Goal: Information Seeking & Learning: Compare options

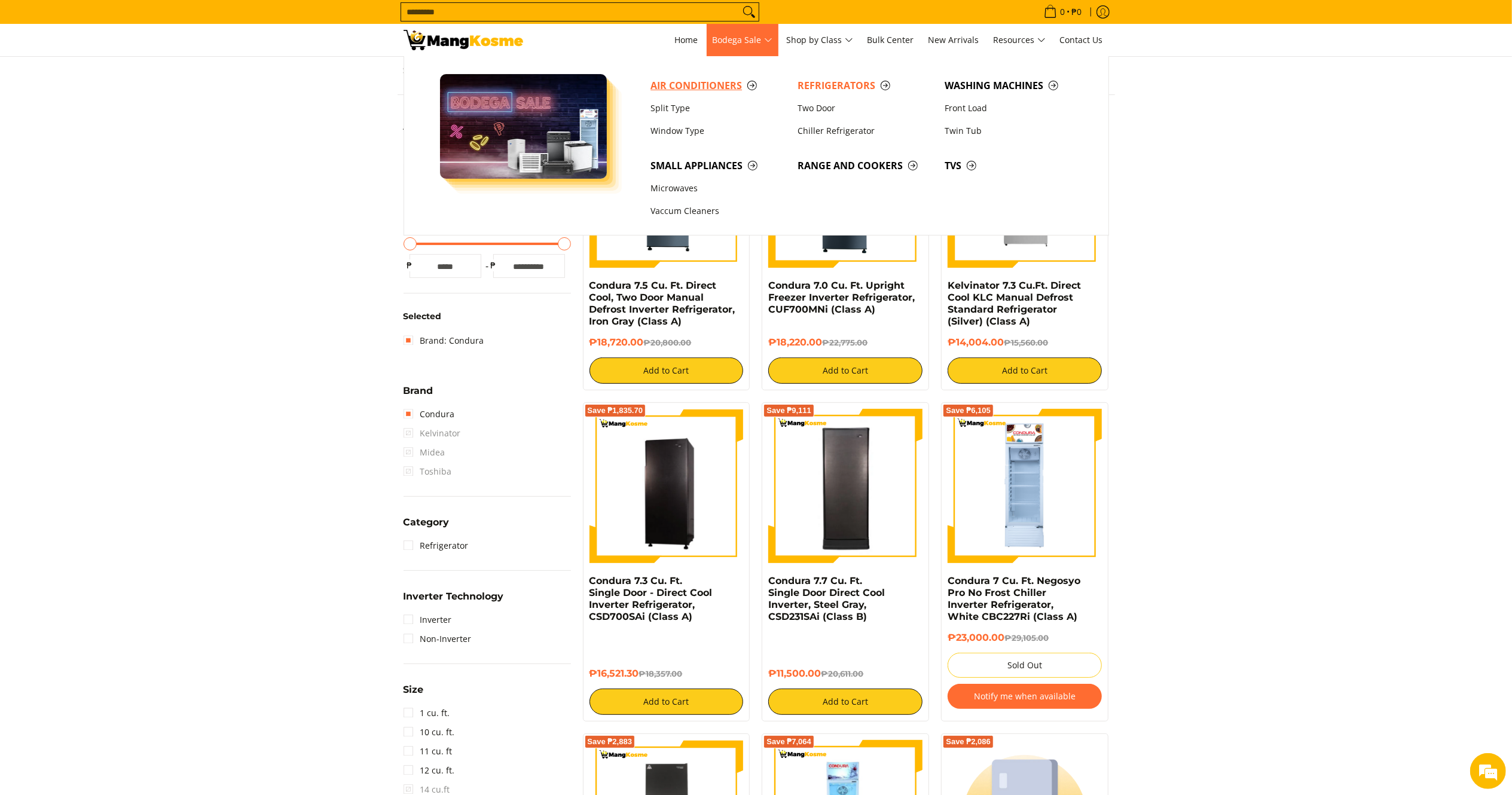
click at [700, 85] on span "Air Conditioners" at bounding box center [718, 86] width 135 height 15
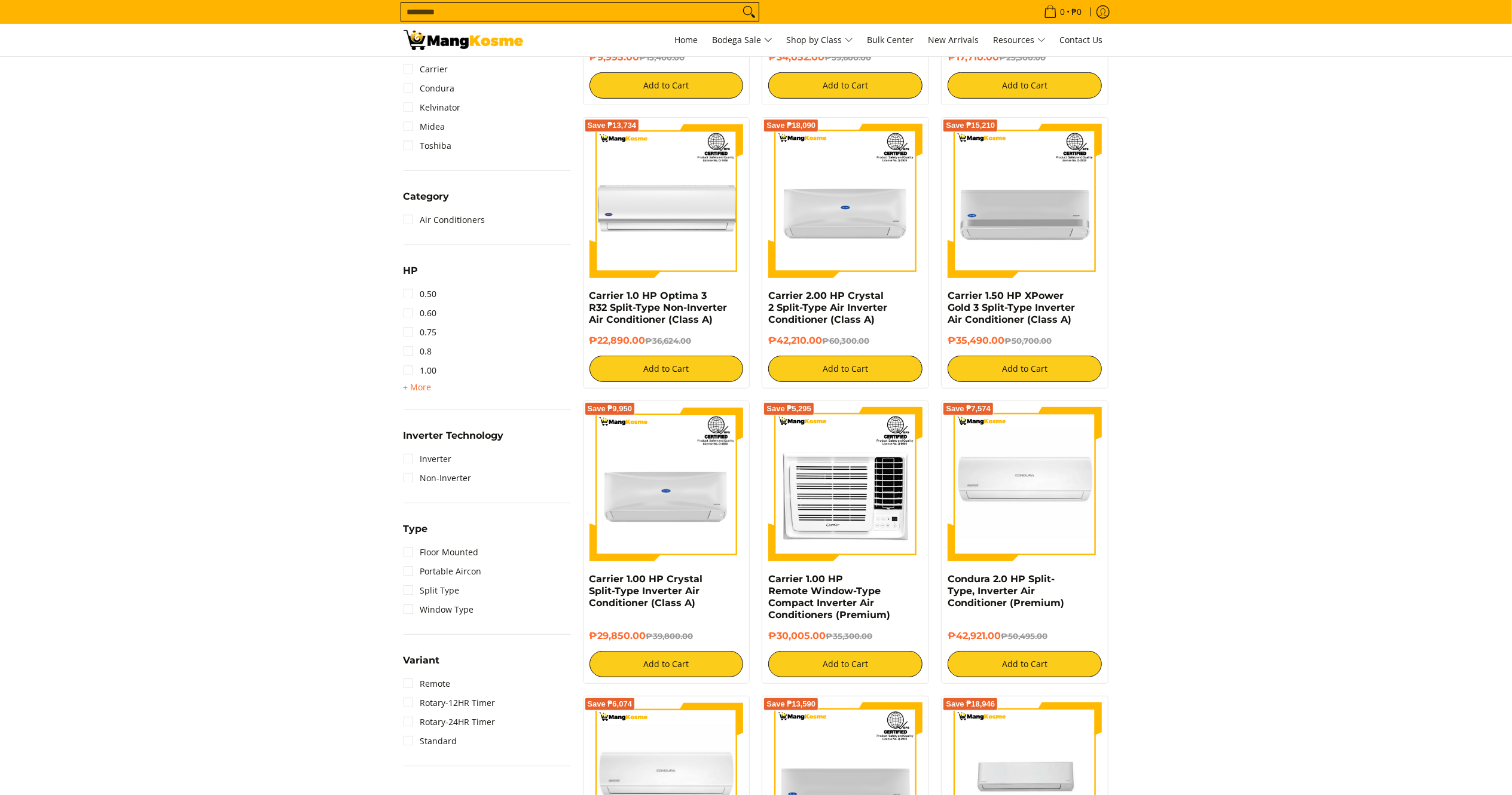
click at [417, 308] on link "0.60" at bounding box center [420, 314] width 34 height 20
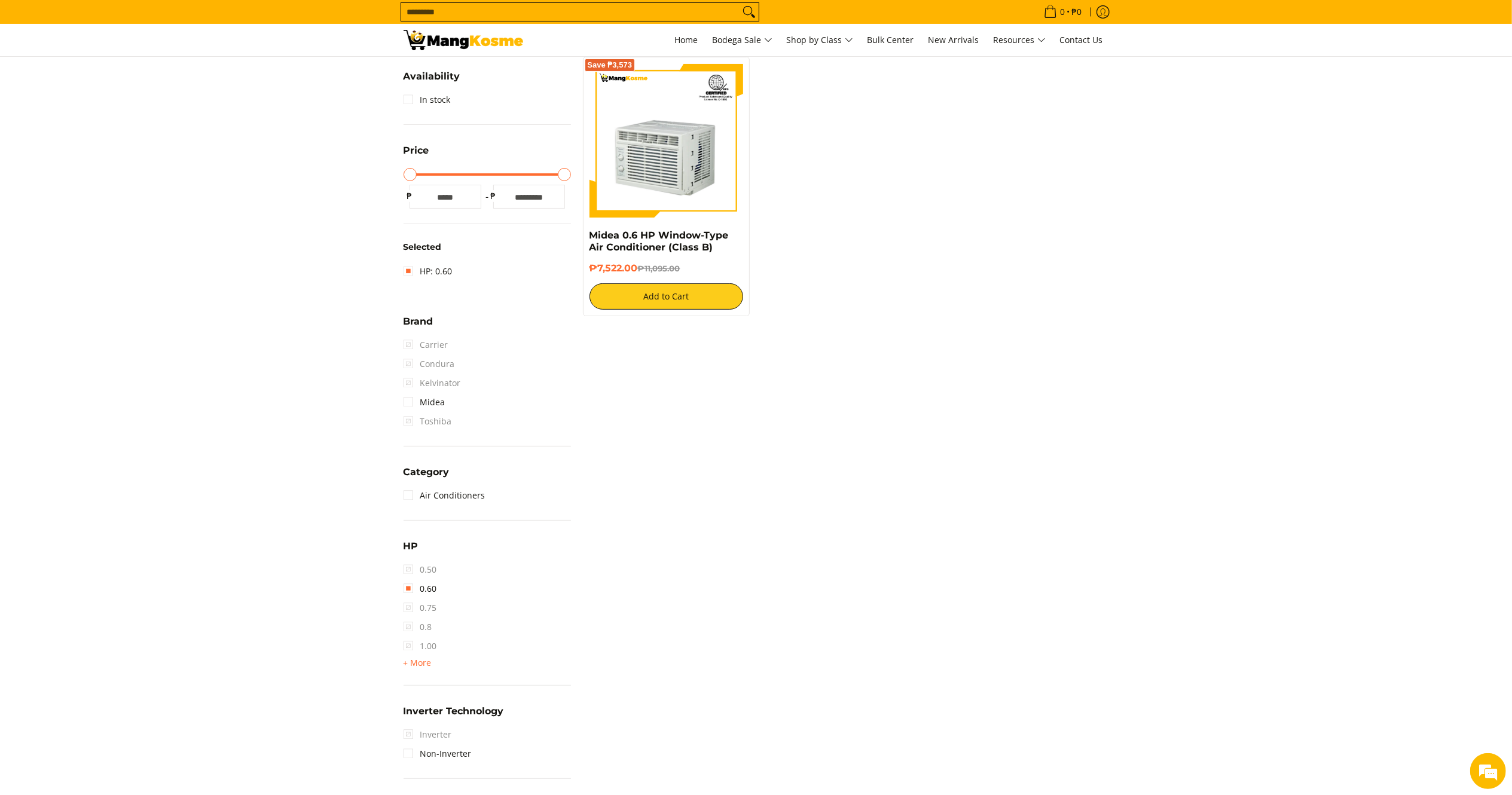
scroll to position [156, 0]
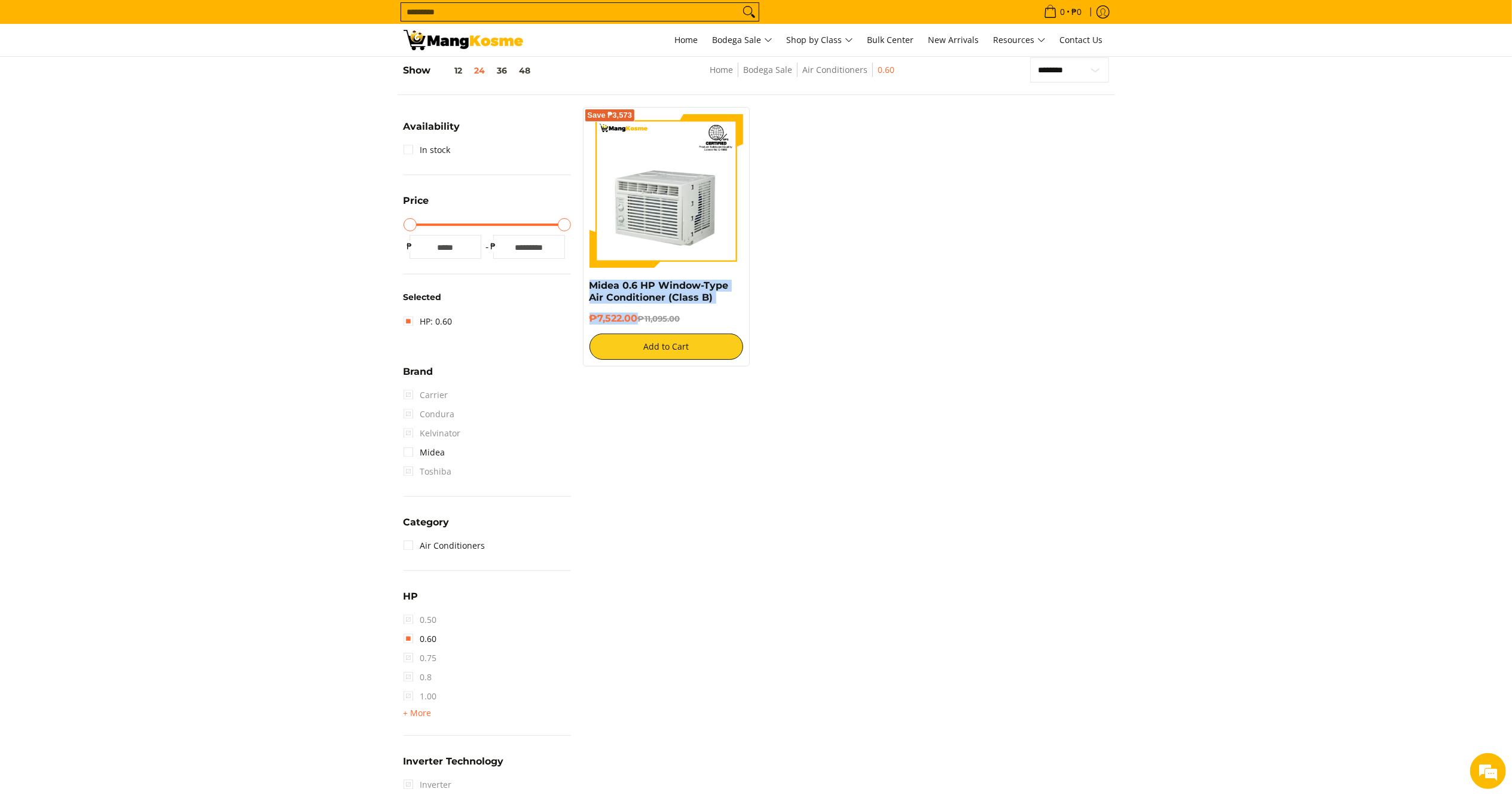
drag, startPoint x: 622, startPoint y: 310, endPoint x: 584, endPoint y: 284, distance: 46.0
click at [584, 284] on div "Save ₱3,573 Midea 0.6 HP Window-Type Air Conditioner (Class B) ₱7,522.00 ₱11,09…" at bounding box center [666, 237] width 167 height 260
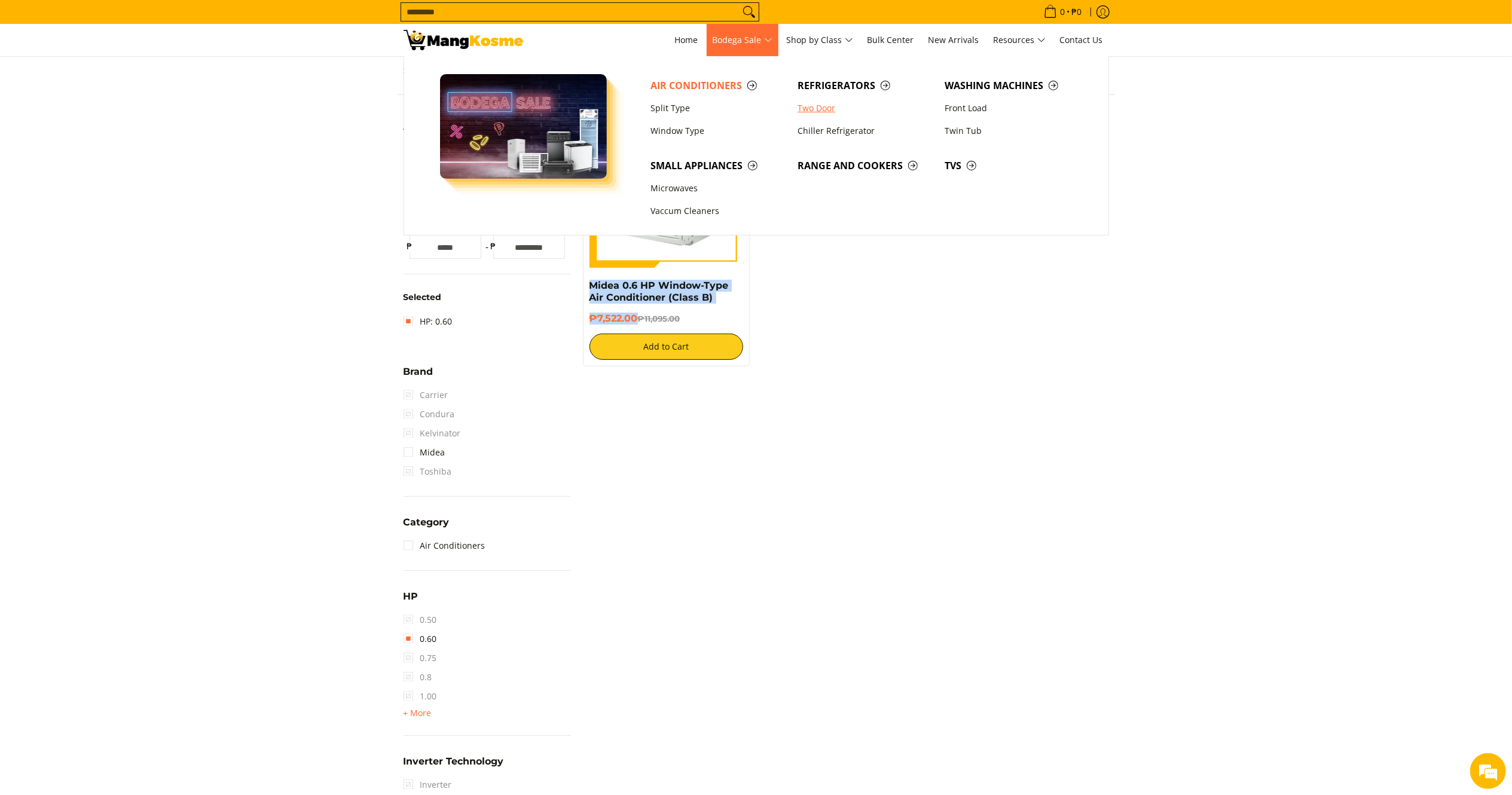
click at [807, 104] on link "Two Door" at bounding box center [865, 108] width 147 height 22
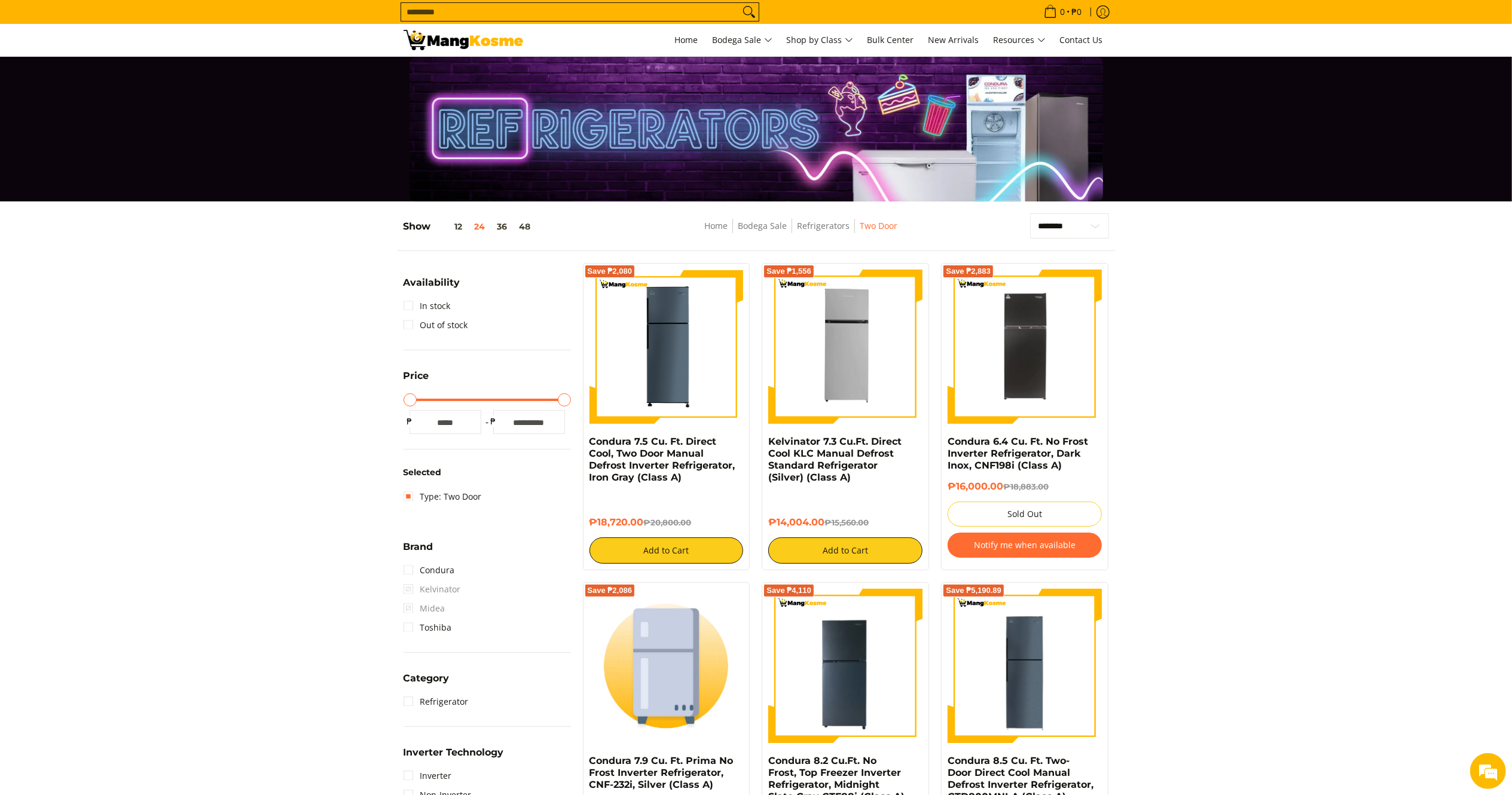
drag, startPoint x: 826, startPoint y: 520, endPoint x: 761, endPoint y: 444, distance: 100.0
click at [761, 444] on div "Save ₱1,556 Kelvinator 7.3 Cu.Ft. Direct Cool KLC Manual Defrost Standard Refri…" at bounding box center [844, 417] width 167 height 308
drag, startPoint x: 646, startPoint y: 524, endPoint x: 582, endPoint y: 448, distance: 99.4
click at [583, 448] on div "Save ₱2,080 Condura 7.5 Cu. Ft. Direct Cool, Two Door Manual Defrost Inverter R…" at bounding box center [666, 417] width 167 height 308
copy div "Condura 7.5 Cu. Ft. Direct Cool, Two Door Manual Defrost Inverter Refrigerator,…"
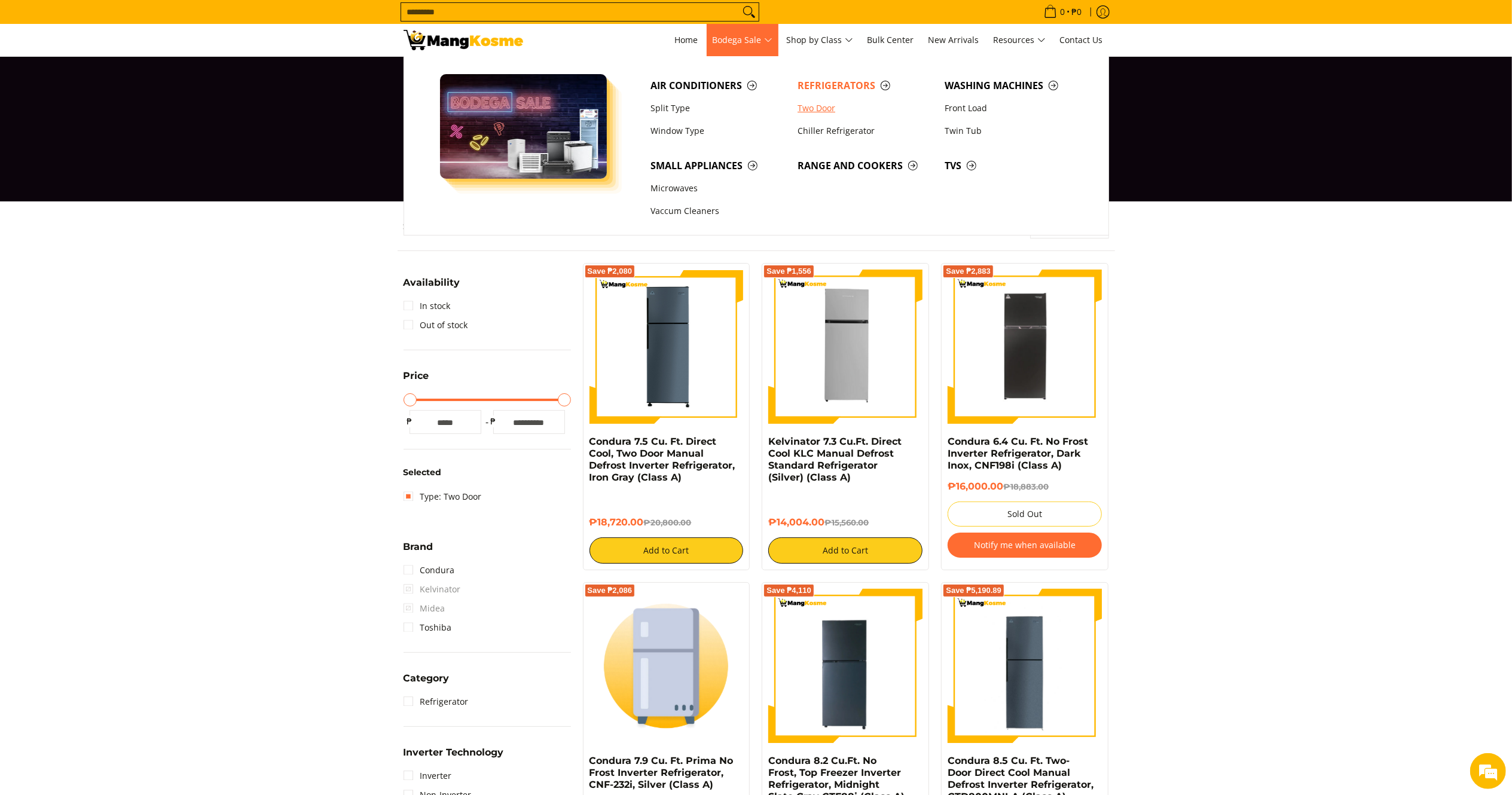
click at [814, 104] on link "Two Door" at bounding box center [865, 108] width 147 height 22
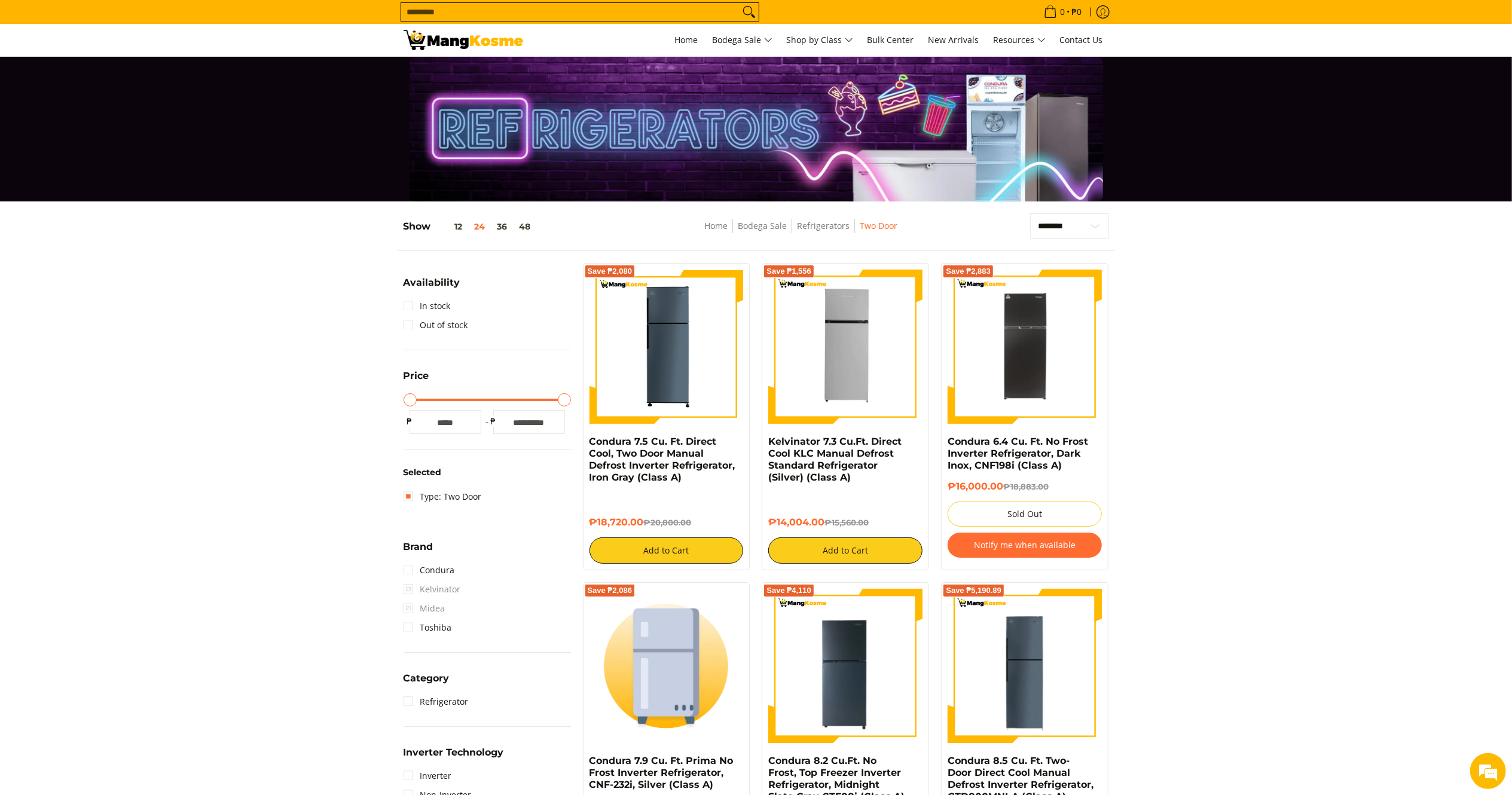
click at [477, 28] on link at bounding box center [463, 40] width 119 height 32
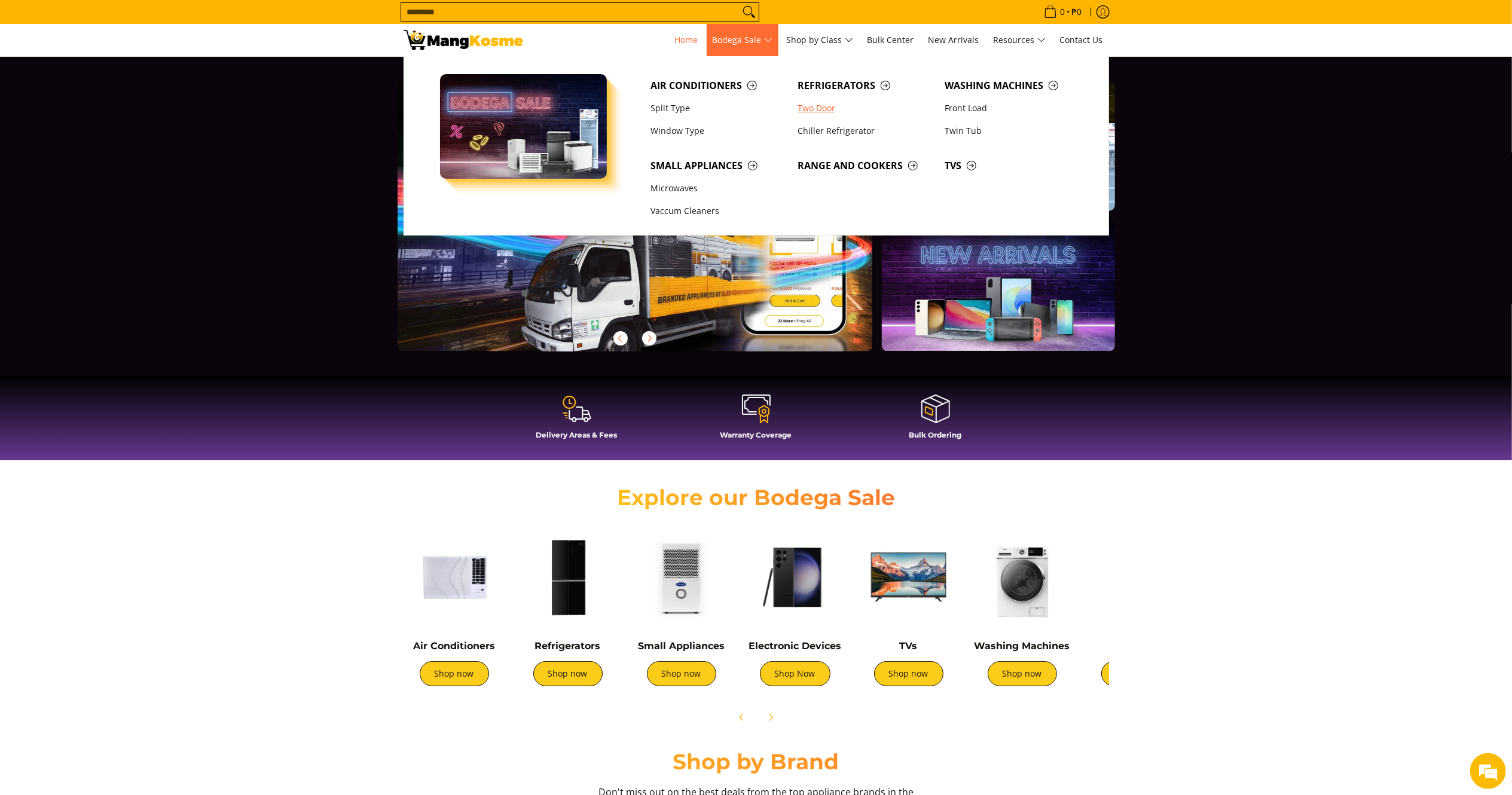
click at [818, 103] on link "Two Door" at bounding box center [865, 108] width 147 height 22
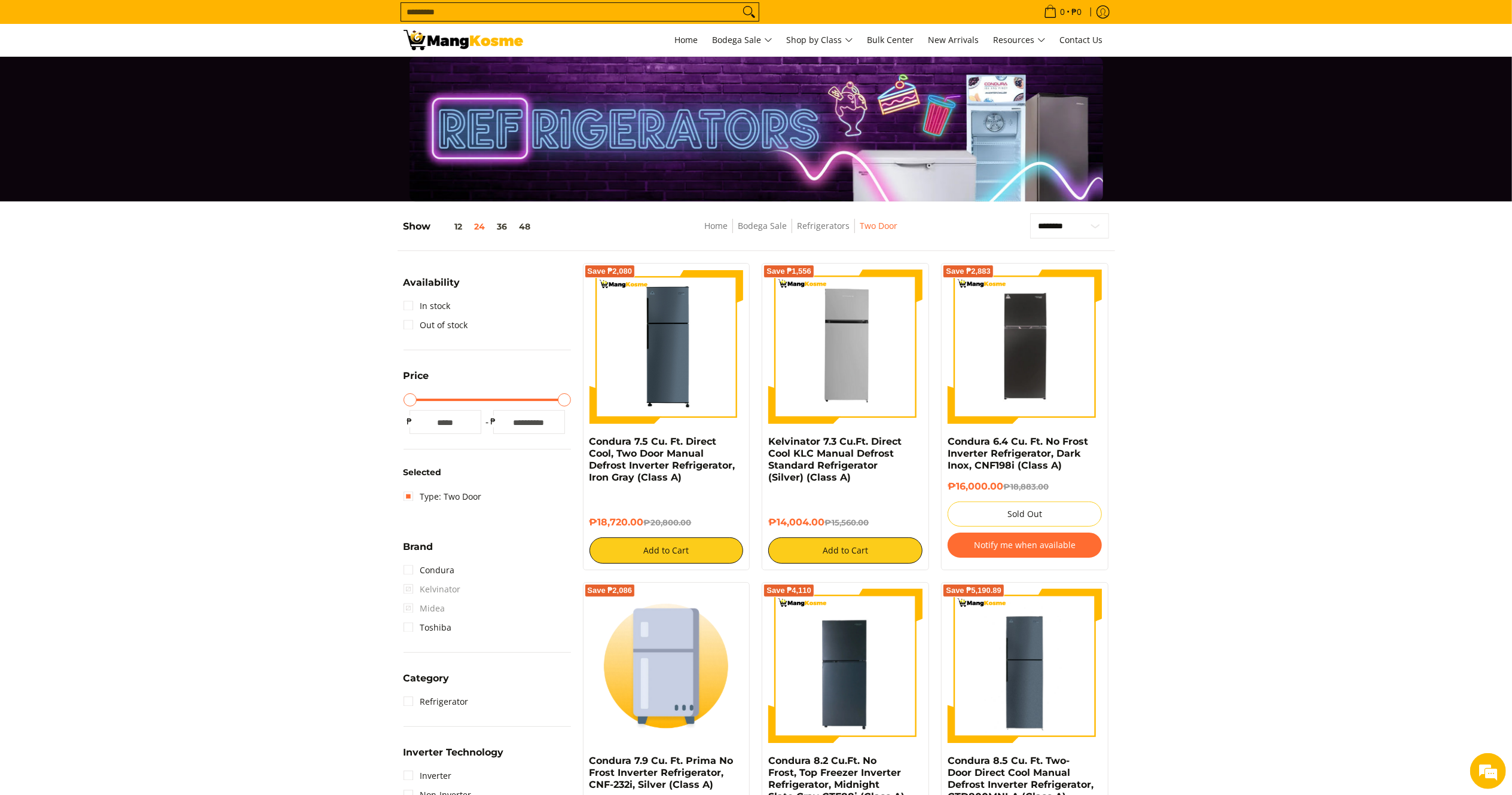
click at [448, 50] on img at bounding box center [463, 40] width 119 height 20
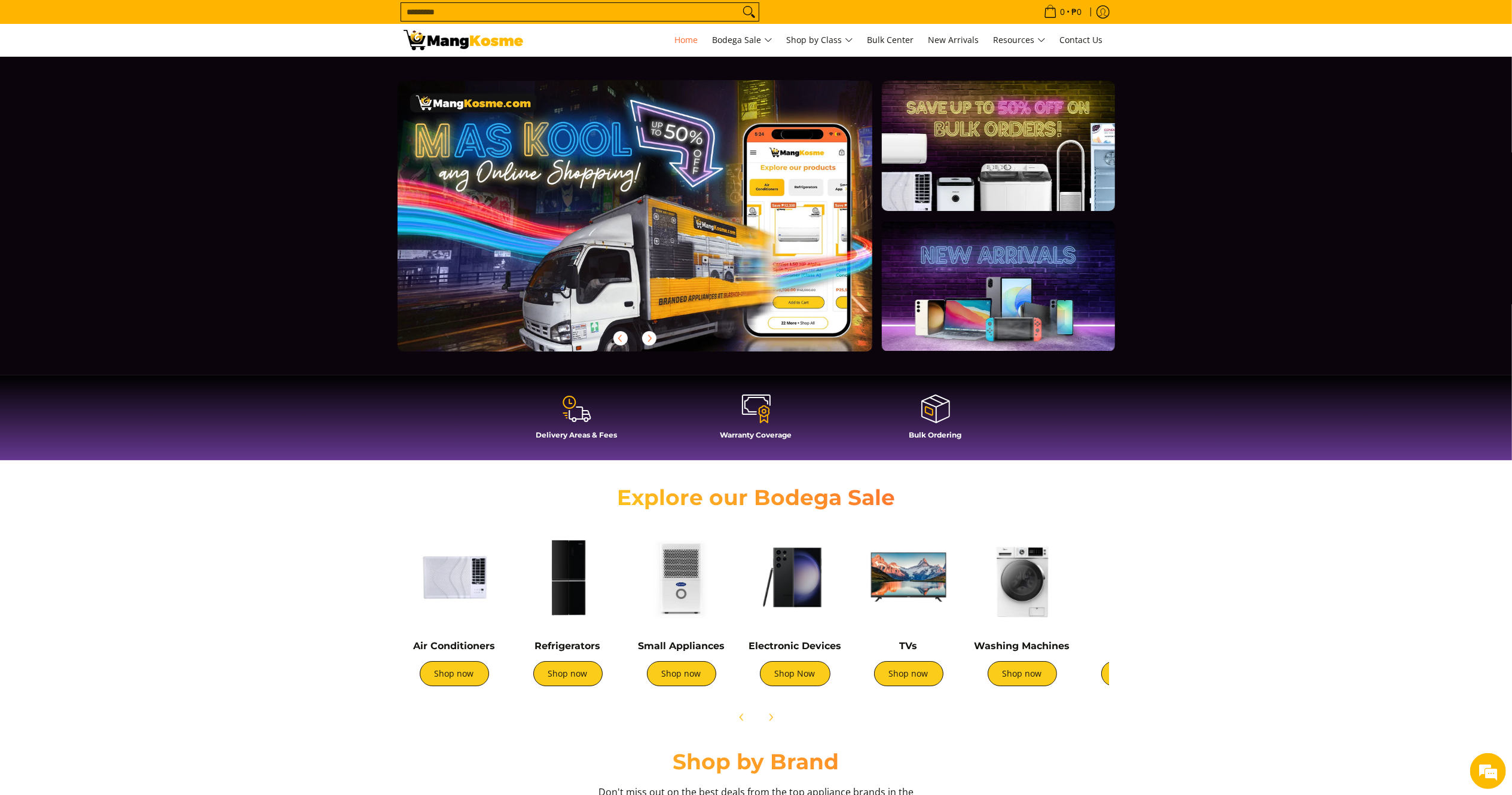
click at [772, 287] on link at bounding box center [654, 226] width 514 height 290
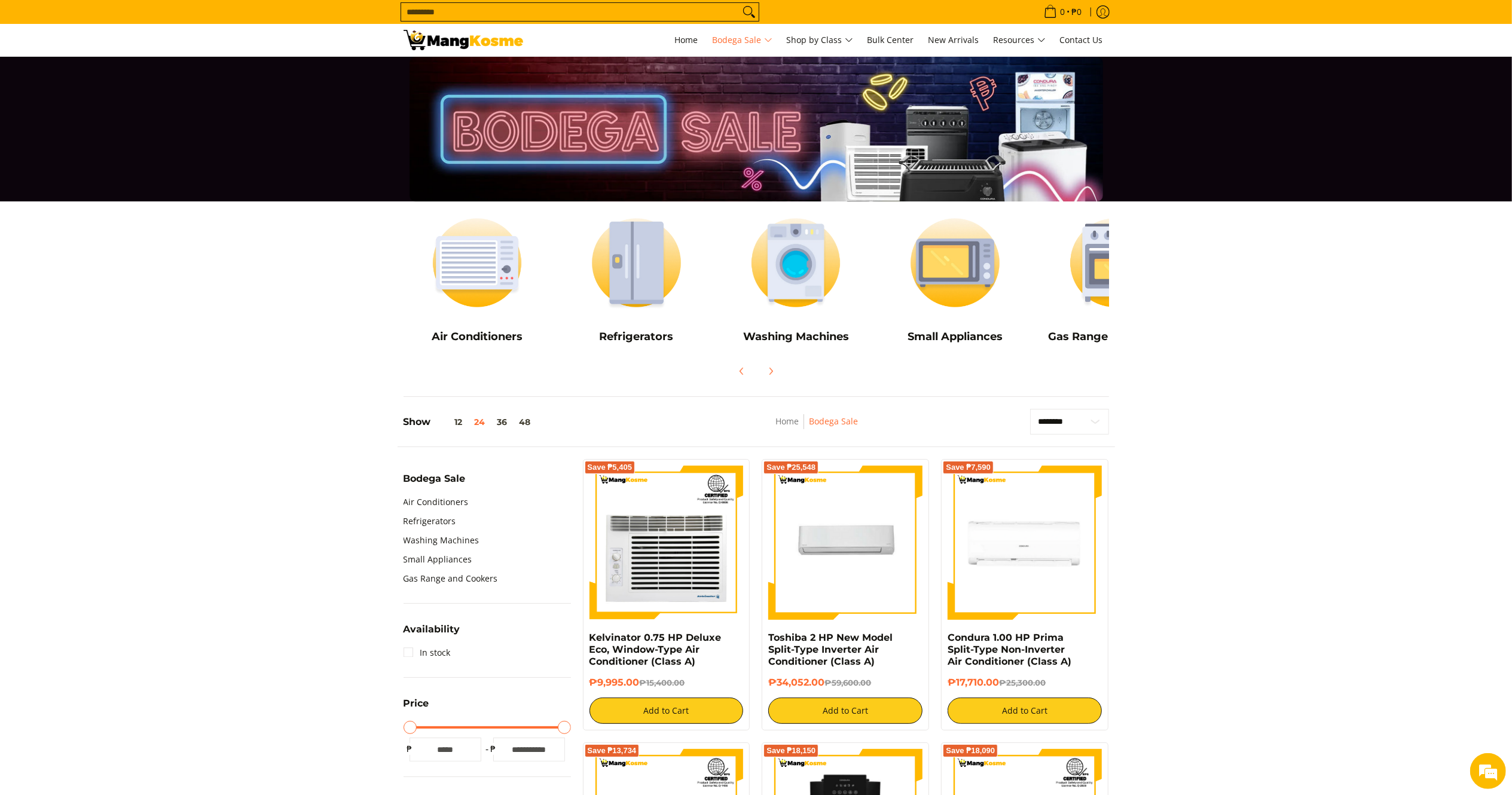
click at [487, 35] on img at bounding box center [463, 40] width 119 height 20
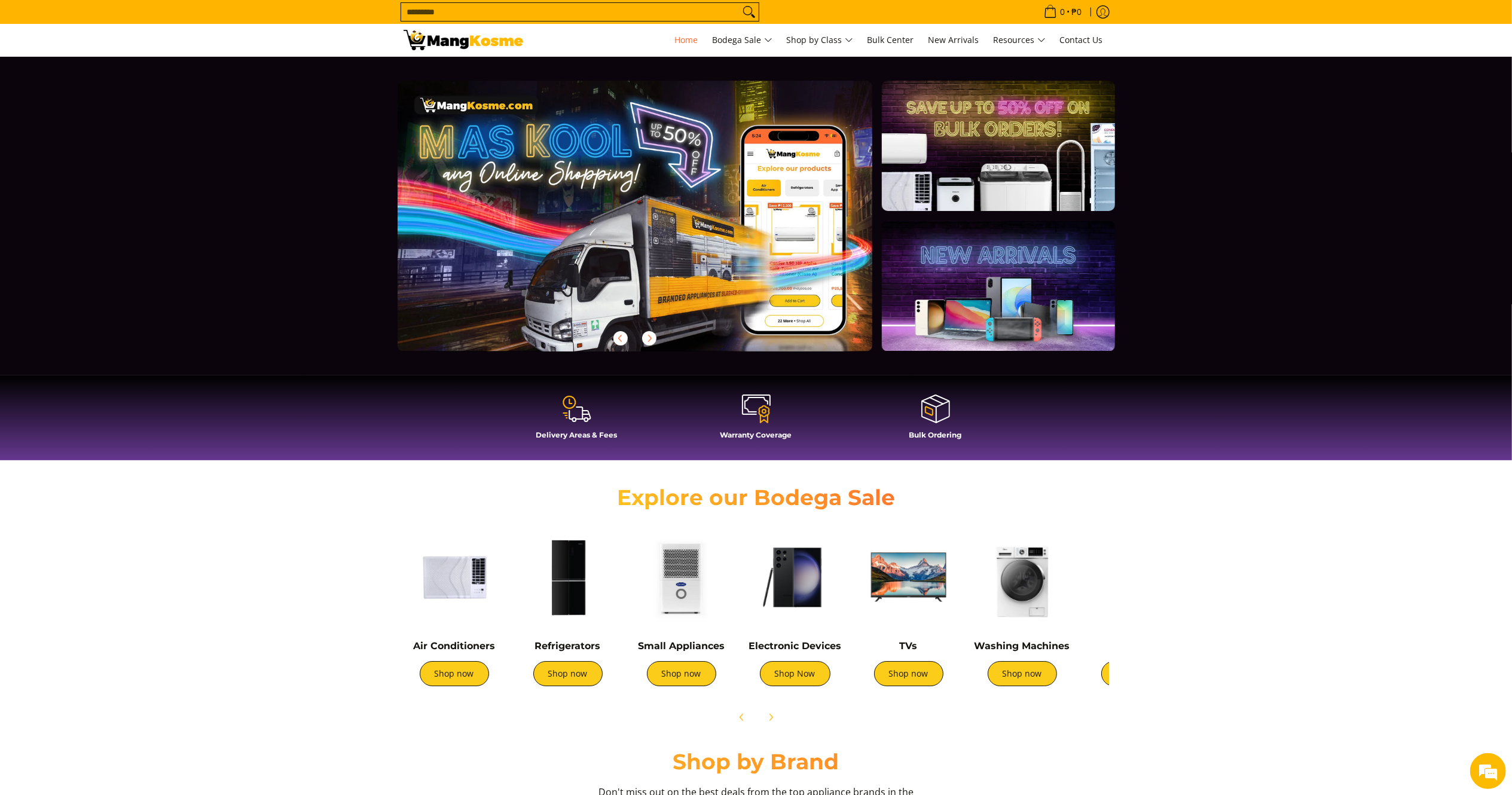
click at [579, 7] on input "Search..." at bounding box center [570, 12] width 338 height 18
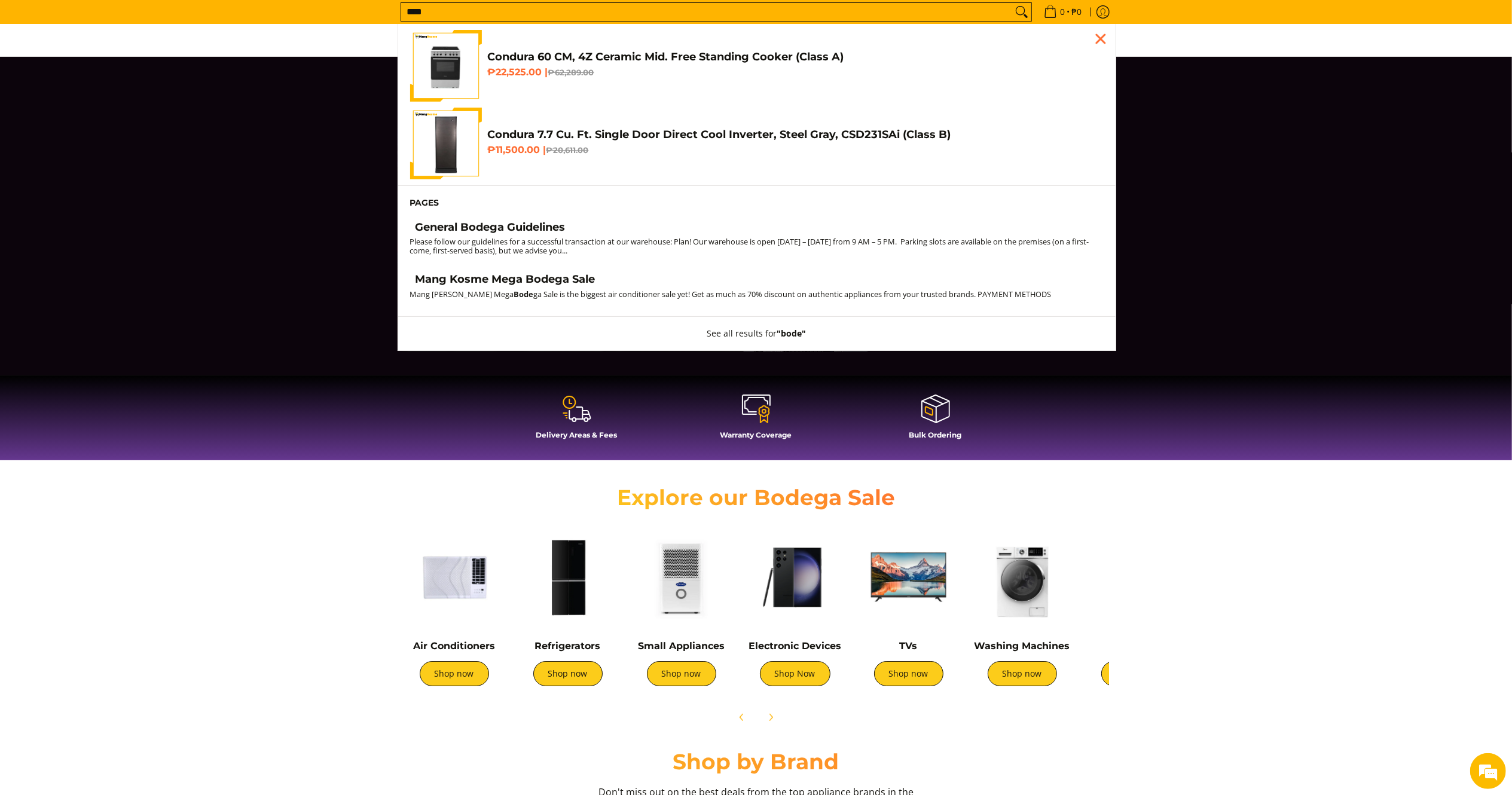
type input "****"
click at [533, 227] on h4 "General Bodega Guidelines" at bounding box center [490, 227] width 150 height 14
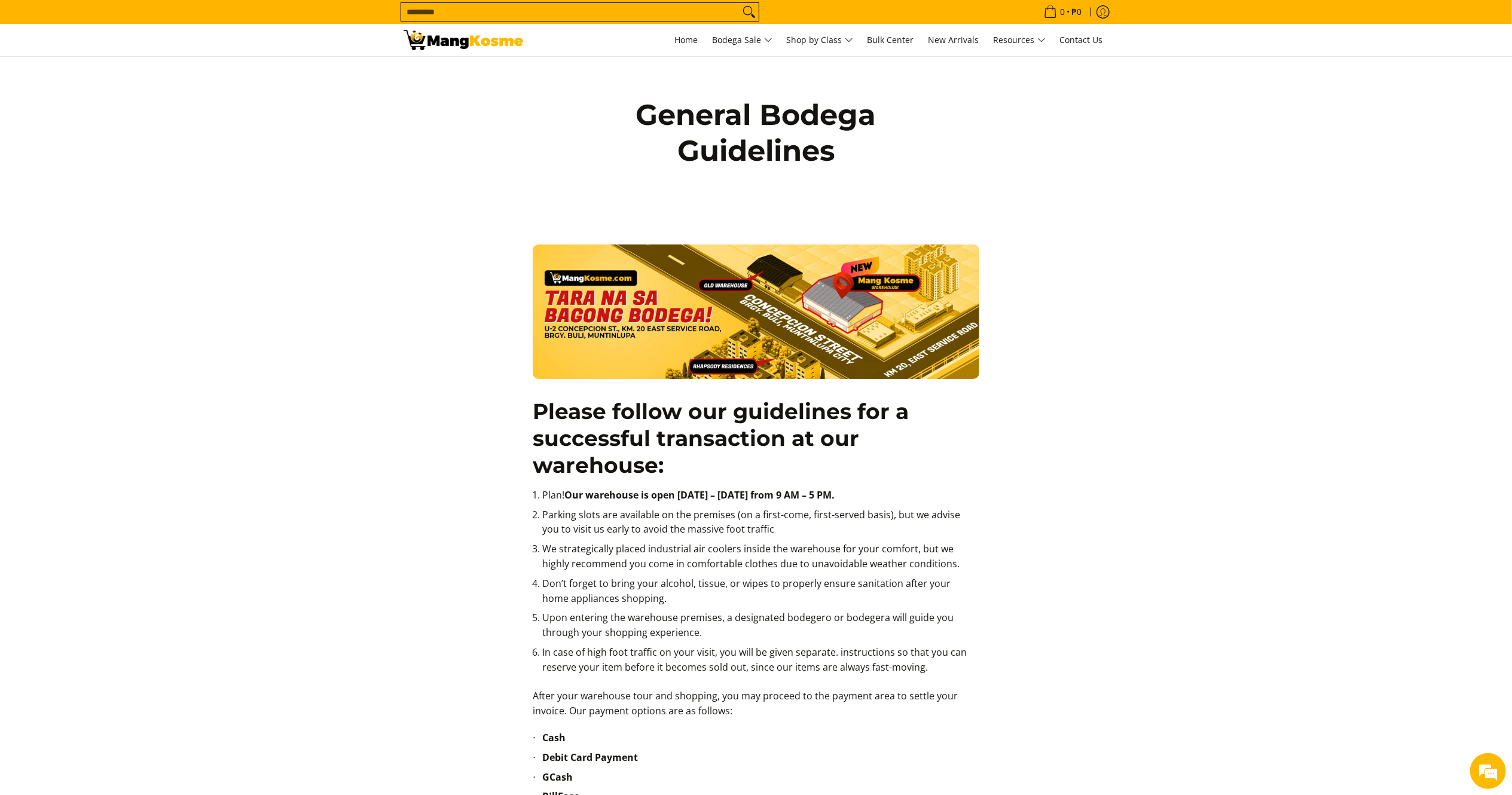
click at [749, 336] on img at bounding box center [755, 311] width 446 height 134
click at [604, 322] on img at bounding box center [755, 311] width 446 height 134
click at [844, 287] on img at bounding box center [755, 311] width 446 height 134
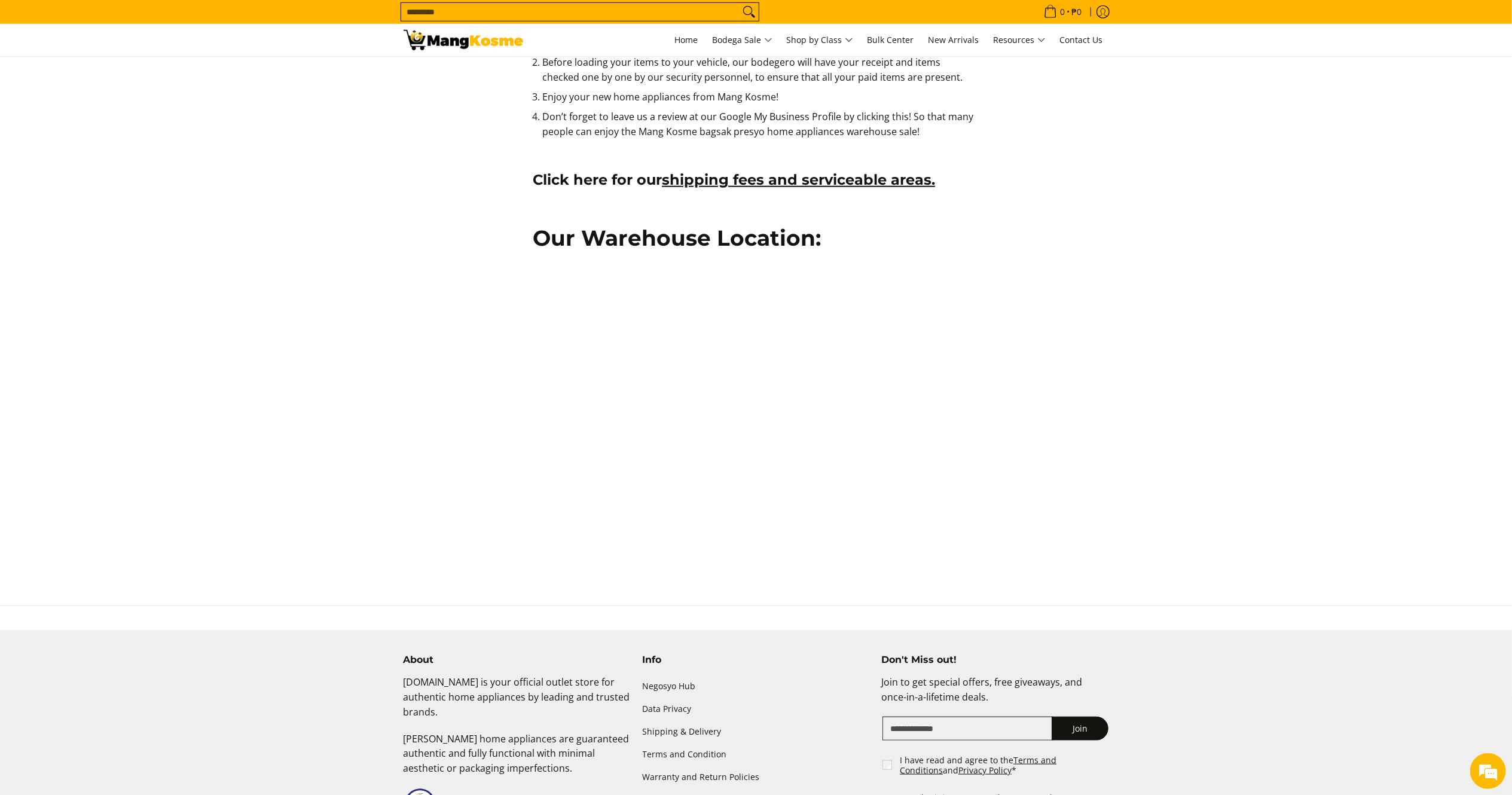
click at [754, 231] on h2 "Our Warehouse Location:" at bounding box center [755, 238] width 446 height 27
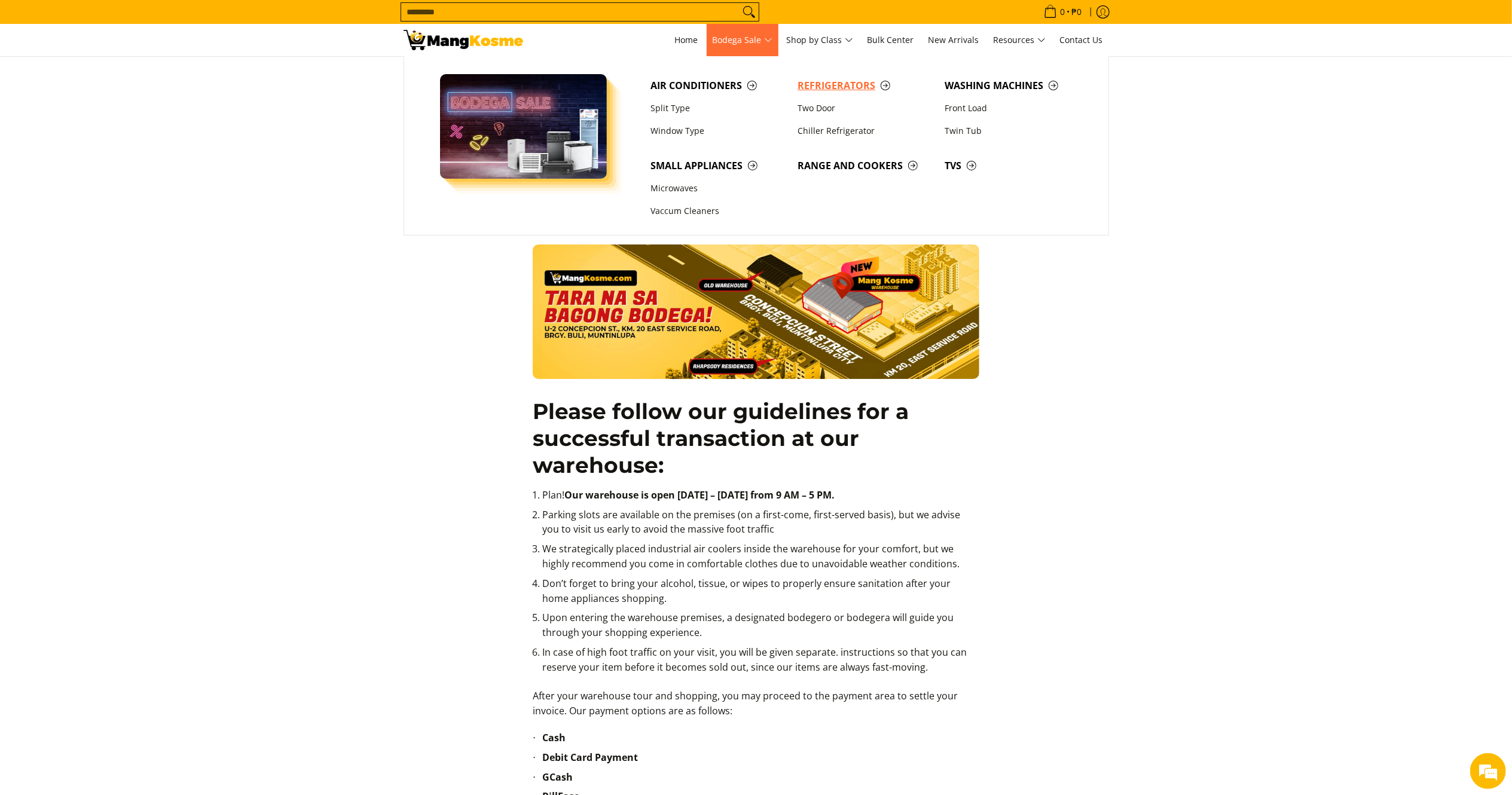
click at [861, 80] on span "Refrigerators" at bounding box center [865, 86] width 135 height 15
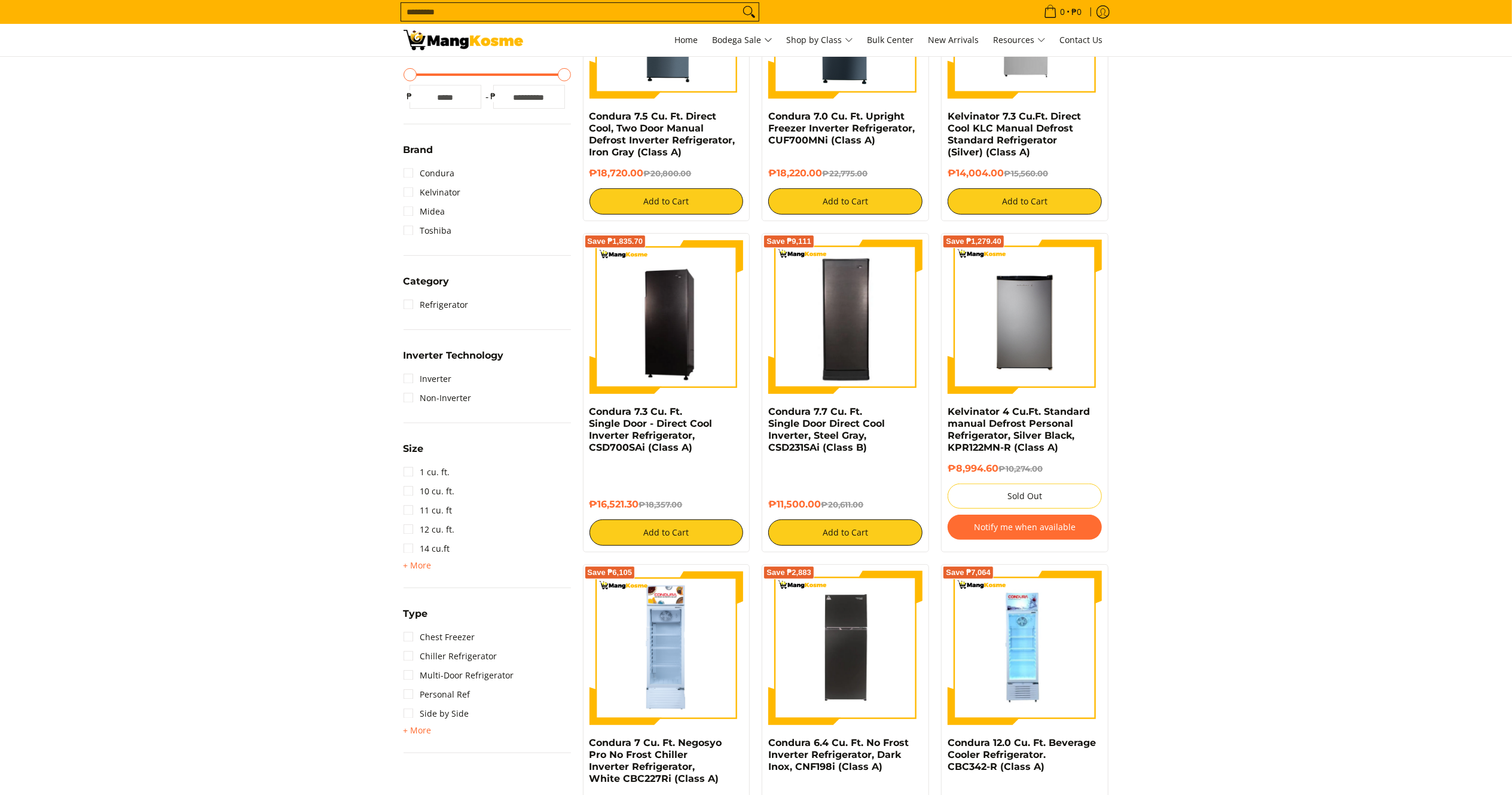
drag, startPoint x: 824, startPoint y: 506, endPoint x: 759, endPoint y: 418, distance: 109.4
click at [759, 418] on div "Save ₱9,111 Condura 7.7 Cu. Ft. Single Door Direct Cool Inverter, Steel Gray, C…" at bounding box center [844, 393] width 179 height 320
copy div "Condura 7.7 Cu. Ft. Single Door Direct Cool Inverter, Steel Gray, CSD231SAi (Cl…"
drag, startPoint x: 1007, startPoint y: 170, endPoint x: 947, endPoint y: 117, distance: 80.1
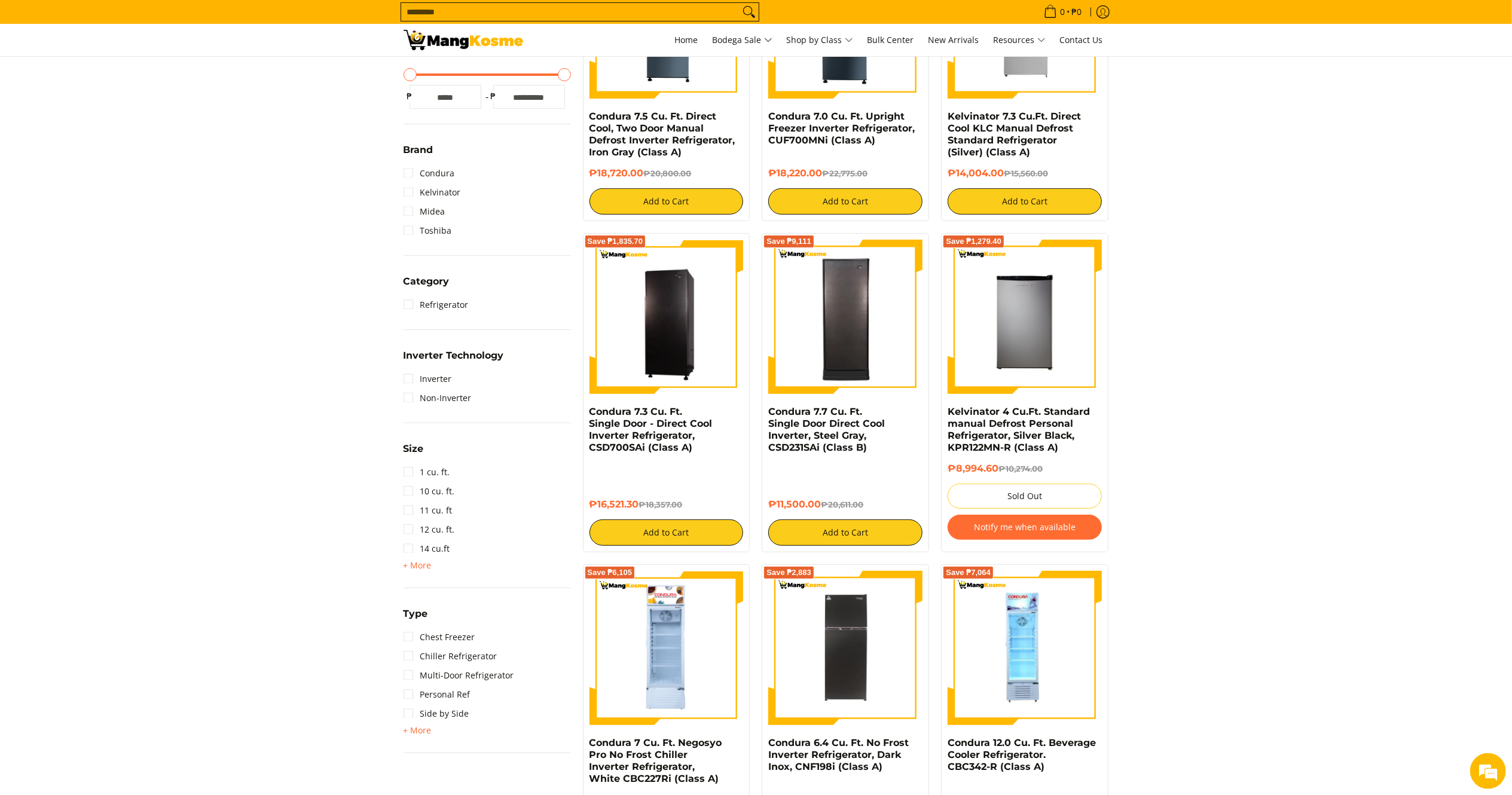
click at [947, 117] on div "Save ₱1,556 Kelvinator 7.3 Cu.Ft. Direct Cool KLC Manual Defrost Standard Refri…" at bounding box center [1024, 80] width 167 height 284
copy div "Kelvinator 7.3 Cu.Ft. Direct Cool KLC Manual Defrost Standard Refrigerator (Sil…"
drag, startPoint x: 641, startPoint y: 512, endPoint x: 580, endPoint y: 415, distance: 114.6
click at [580, 415] on div "Save ₱1,835.70 Condura 7.3 Cu. Ft. Single Door - Direct Cool Inverter Refrigera…" at bounding box center [666, 393] width 179 height 320
copy div "Condura 7.3 Cu. Ft. Single Door - Direct Cool Inverter Refrigerator, CSD700SAi …"
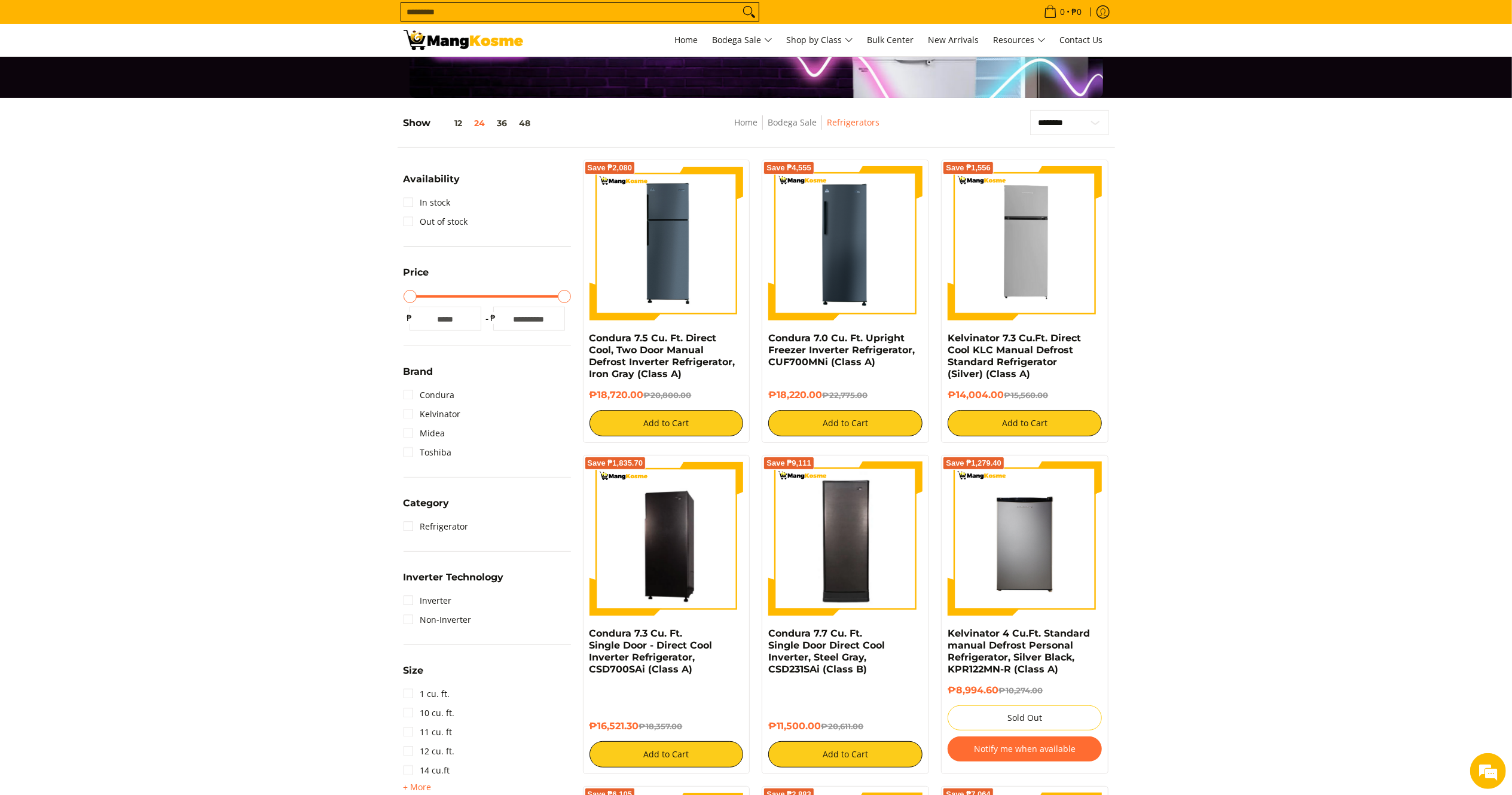
scroll to position [96, 0]
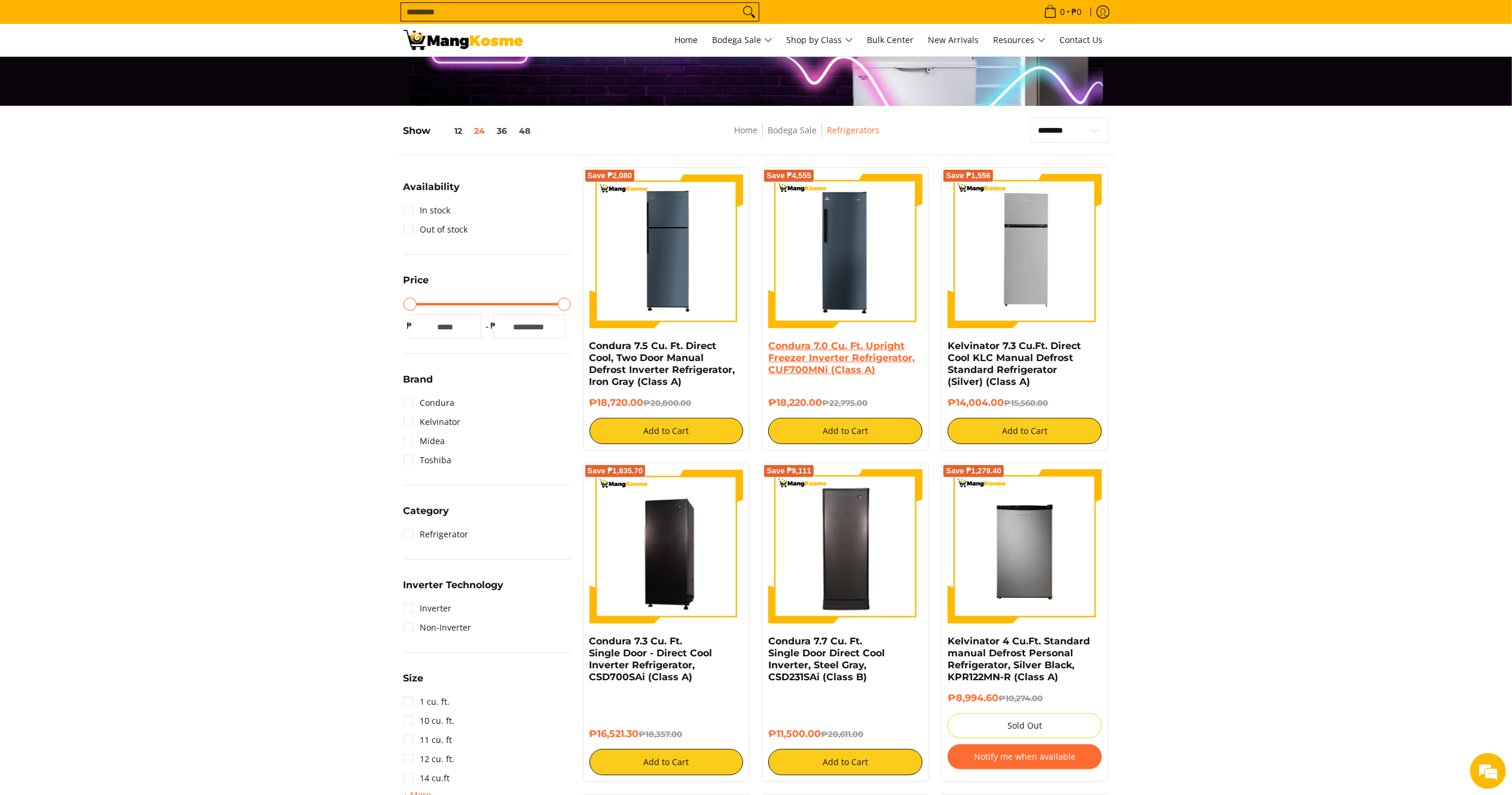
drag, startPoint x: 826, startPoint y: 401, endPoint x: 769, endPoint y: 344, distance: 80.6
click at [769, 344] on div "Condura 7.0 Cu. Ft. Upright Freezer Inverter Refrigerator, CUF700MNi (Class A) …" at bounding box center [845, 392] width 154 height 104
copy div "Condura 7.0 Cu. Ft. Upright Freezer Inverter Refrigerator, CUF700MNi (Class A) …"
drag, startPoint x: 650, startPoint y: 398, endPoint x: 580, endPoint y: 344, distance: 88.4
click at [580, 344] on div "Save ₱2,080 Condura 7.5 Cu. Ft. Direct Cool, Two Door Manual Defrost Inverter R…" at bounding box center [666, 309] width 179 height 284
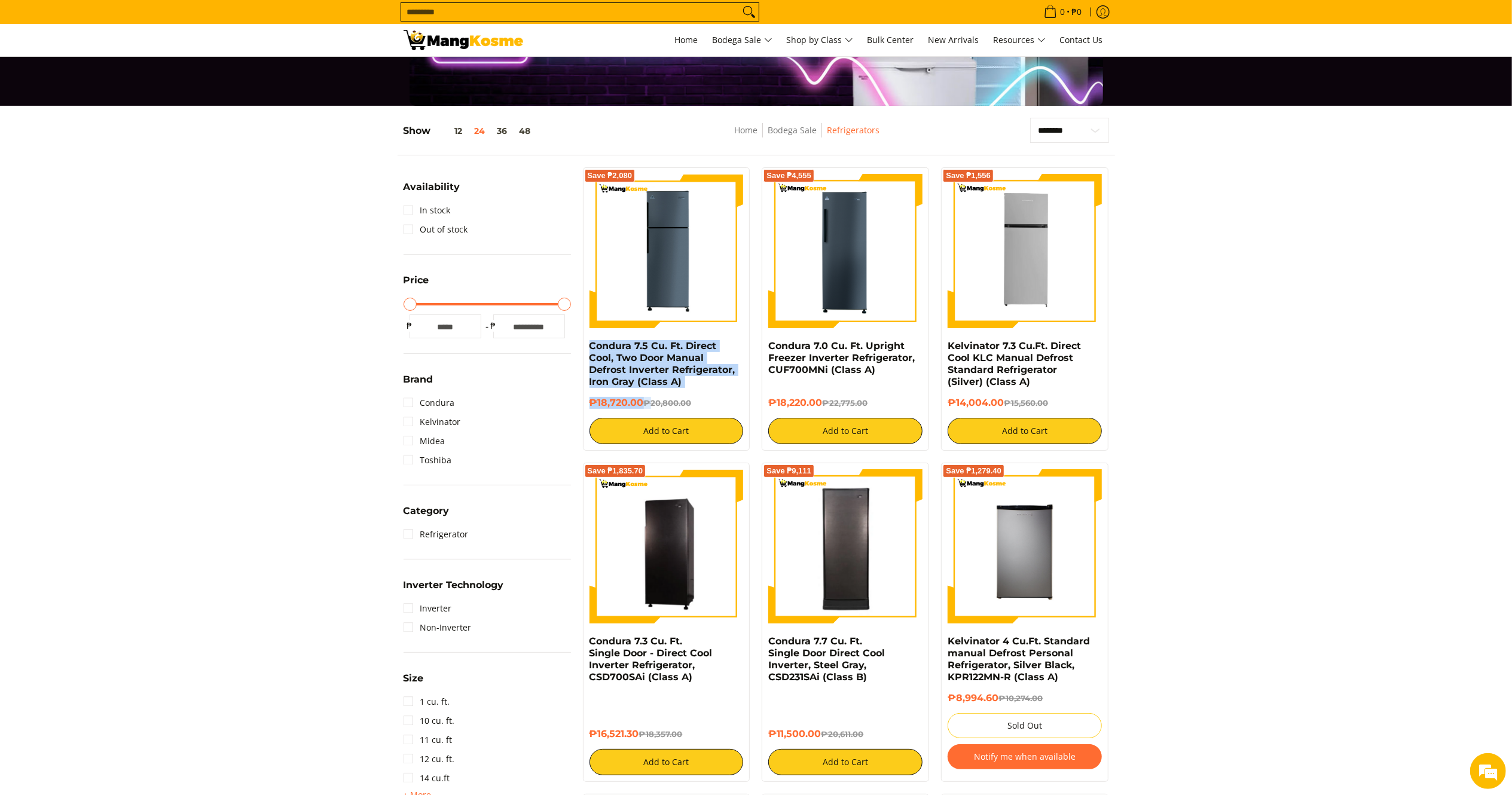
copy div "Condura 7.5 Cu. Ft. Direct Cool, Two Door Manual Defrost Inverter Refrigerator,…"
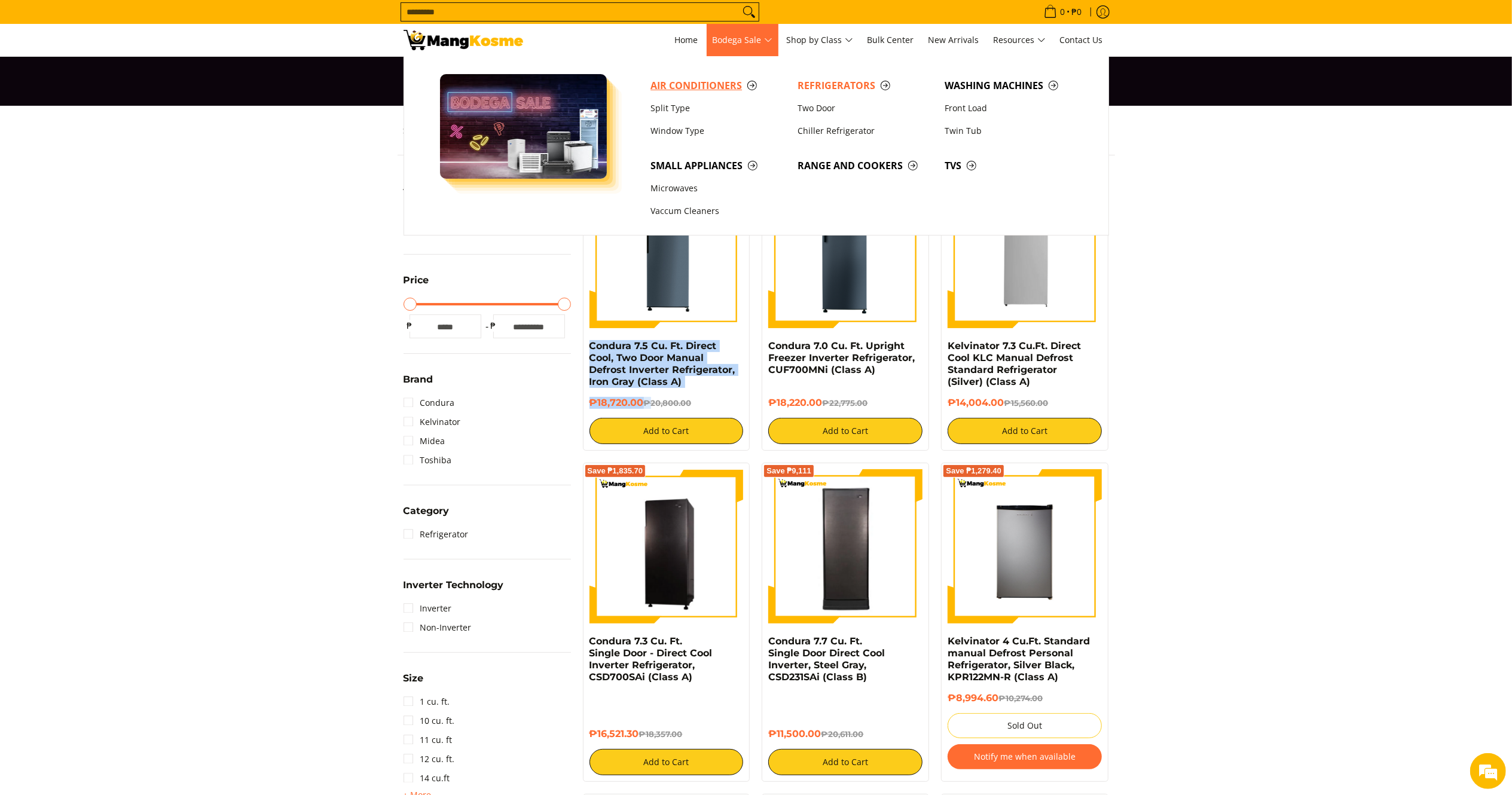
click at [694, 82] on span "Air Conditioners" at bounding box center [718, 86] width 135 height 15
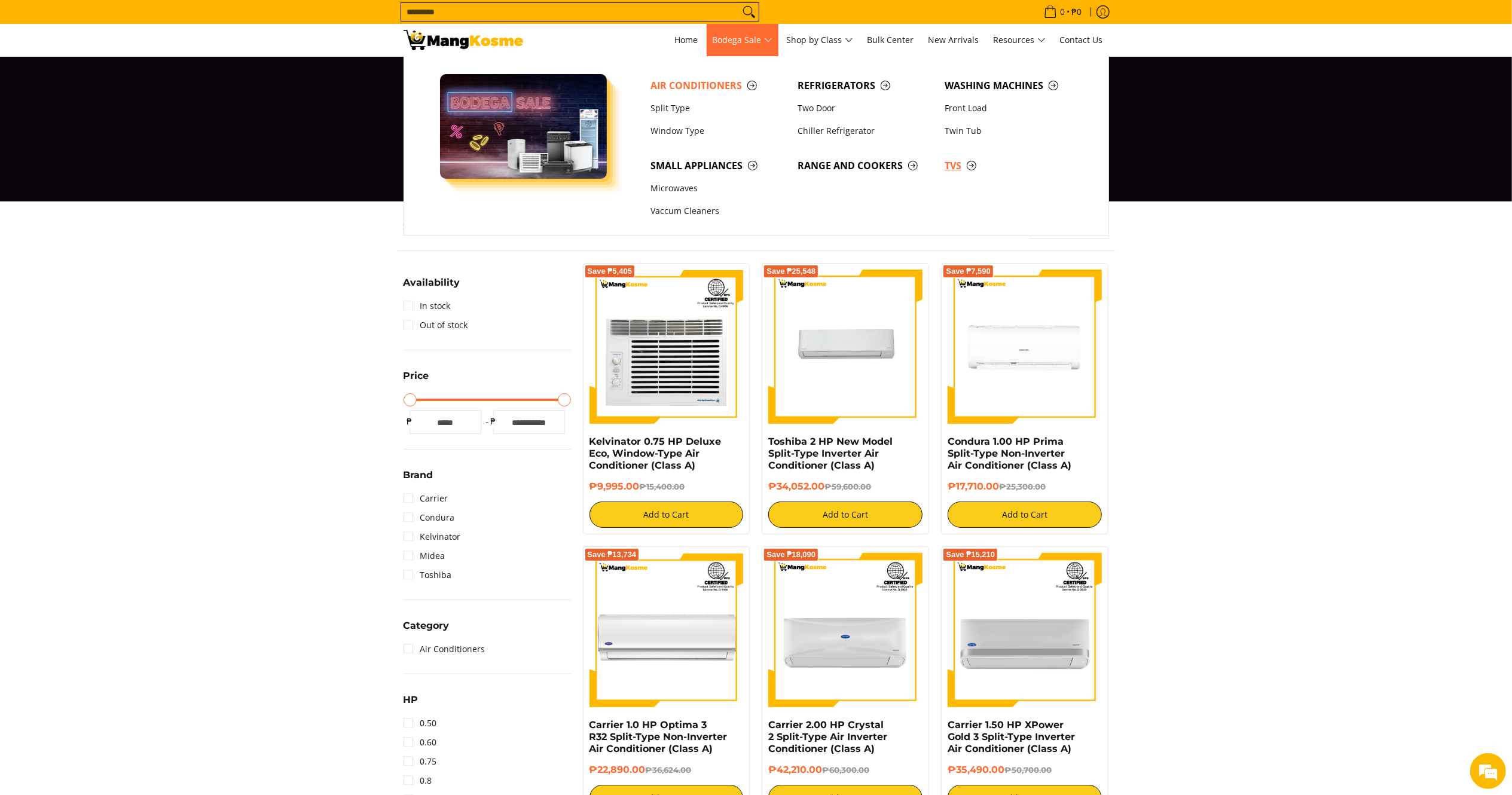
click at [952, 164] on span "TVs" at bounding box center [1012, 166] width 135 height 15
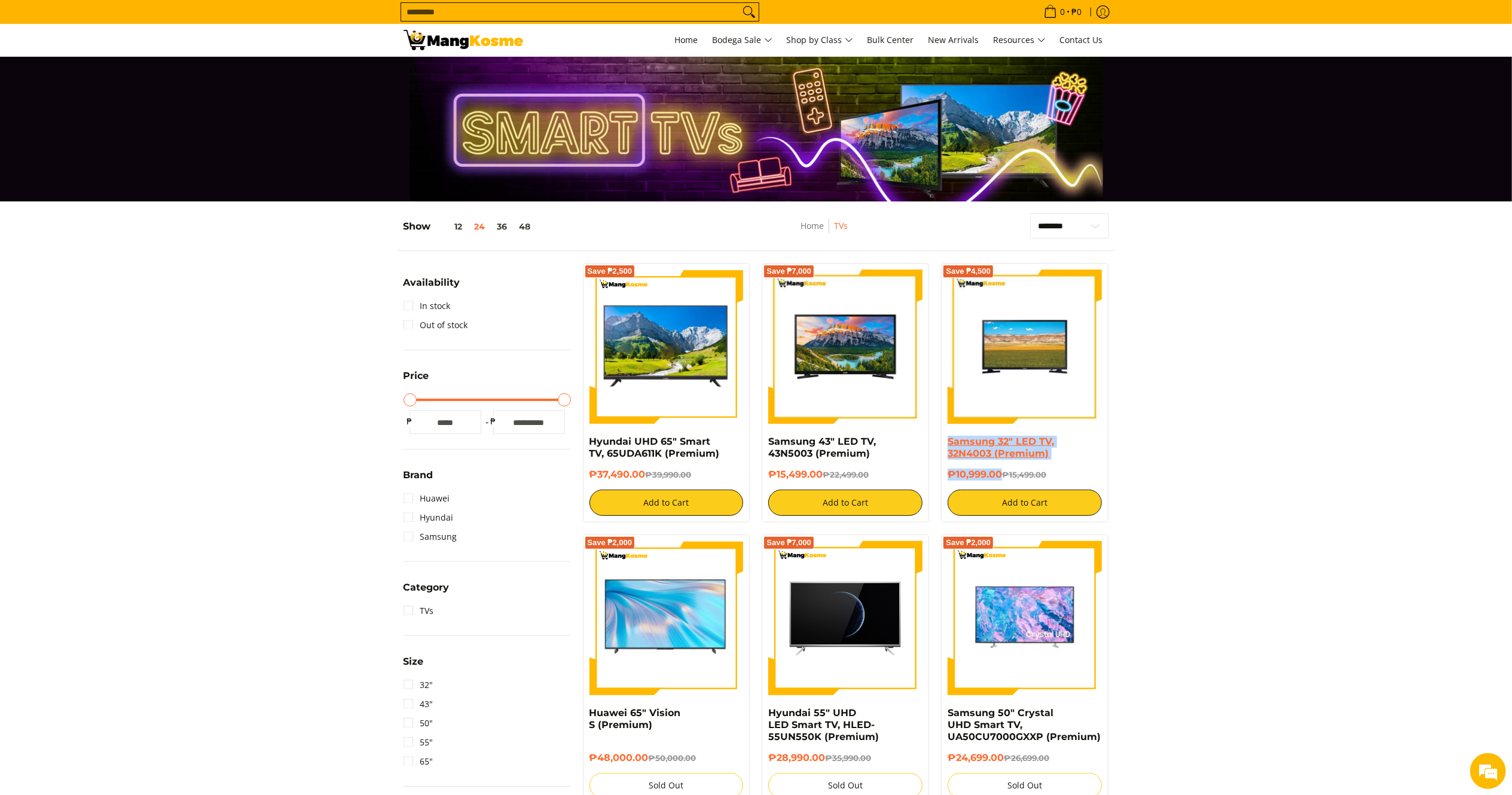
drag, startPoint x: 1000, startPoint y: 475, endPoint x: 948, endPoint y: 437, distance: 64.4
click at [948, 437] on div "Samsung 32" LED TV, 32N4003 (Premium) ₱10,999.00 ₱15,499.00 Add to Cart" at bounding box center [1024, 476] width 154 height 80
copy div "Samsung 32" LED TV, 32N4003 (Premium) ₱10,999.00"
drag, startPoint x: 821, startPoint y: 471, endPoint x: 770, endPoint y: 440, distance: 59.7
click at [770, 440] on div "Samsung 43" LED TV, 43N5003 (Premium) ₱15,499.00 ₱22,499.00 Add to Cart" at bounding box center [845, 476] width 154 height 80
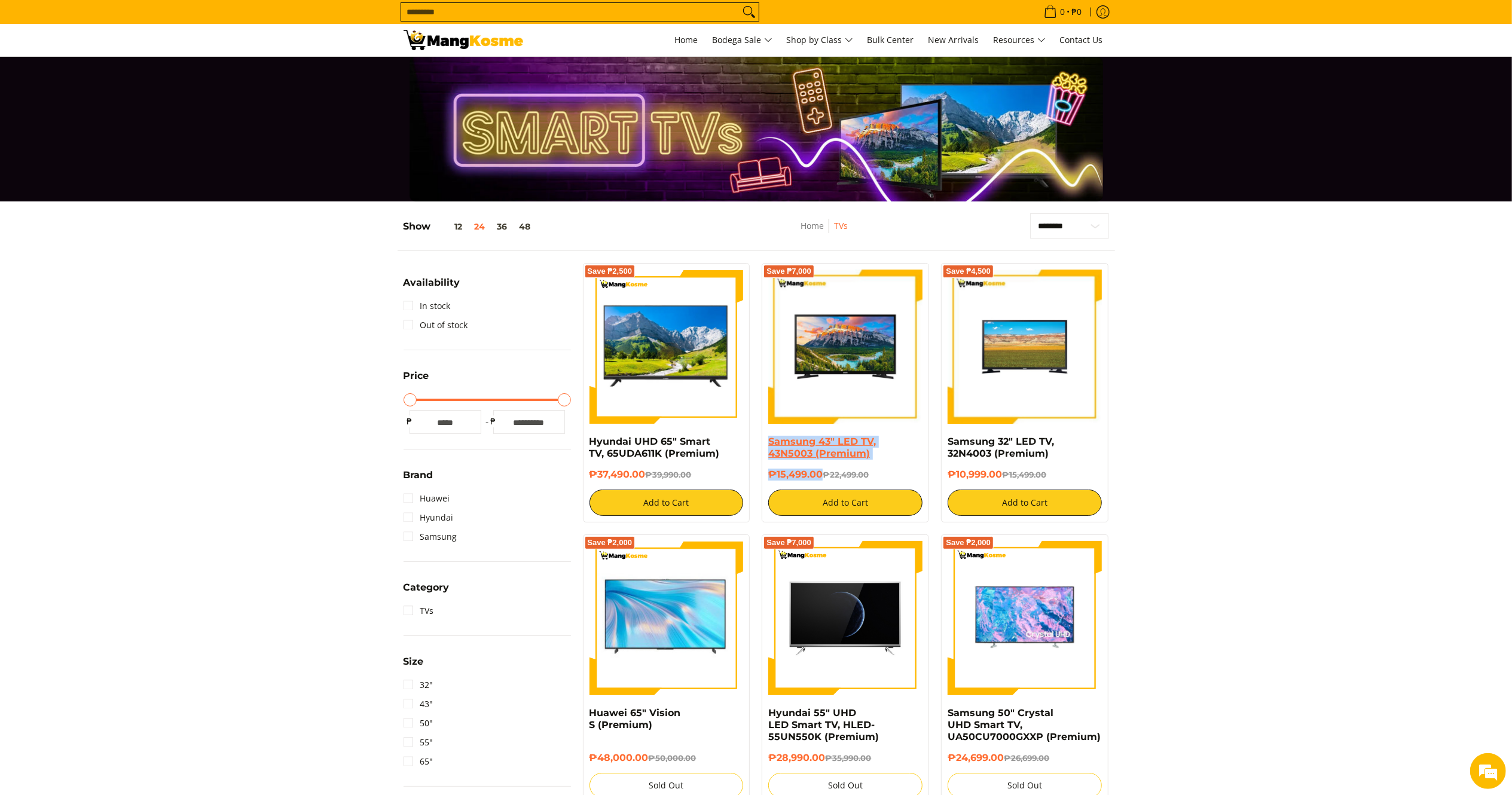
copy div "Samsung 43" LED TV, 43N5003 (Premium) ₱15,499.00"
drag, startPoint x: 644, startPoint y: 475, endPoint x: 586, endPoint y: 443, distance: 66.2
click at [586, 443] on div "Save ₱2,500 Hyundai UHD 65" Smart TV, 65UDA611K (Premium) ₱37,490.00 ₱39,990.00…" at bounding box center [666, 393] width 167 height 260
copy div "Hyundai UHD 65" Smart TV, 65UDA611K (Premium) ₱37,490.00"
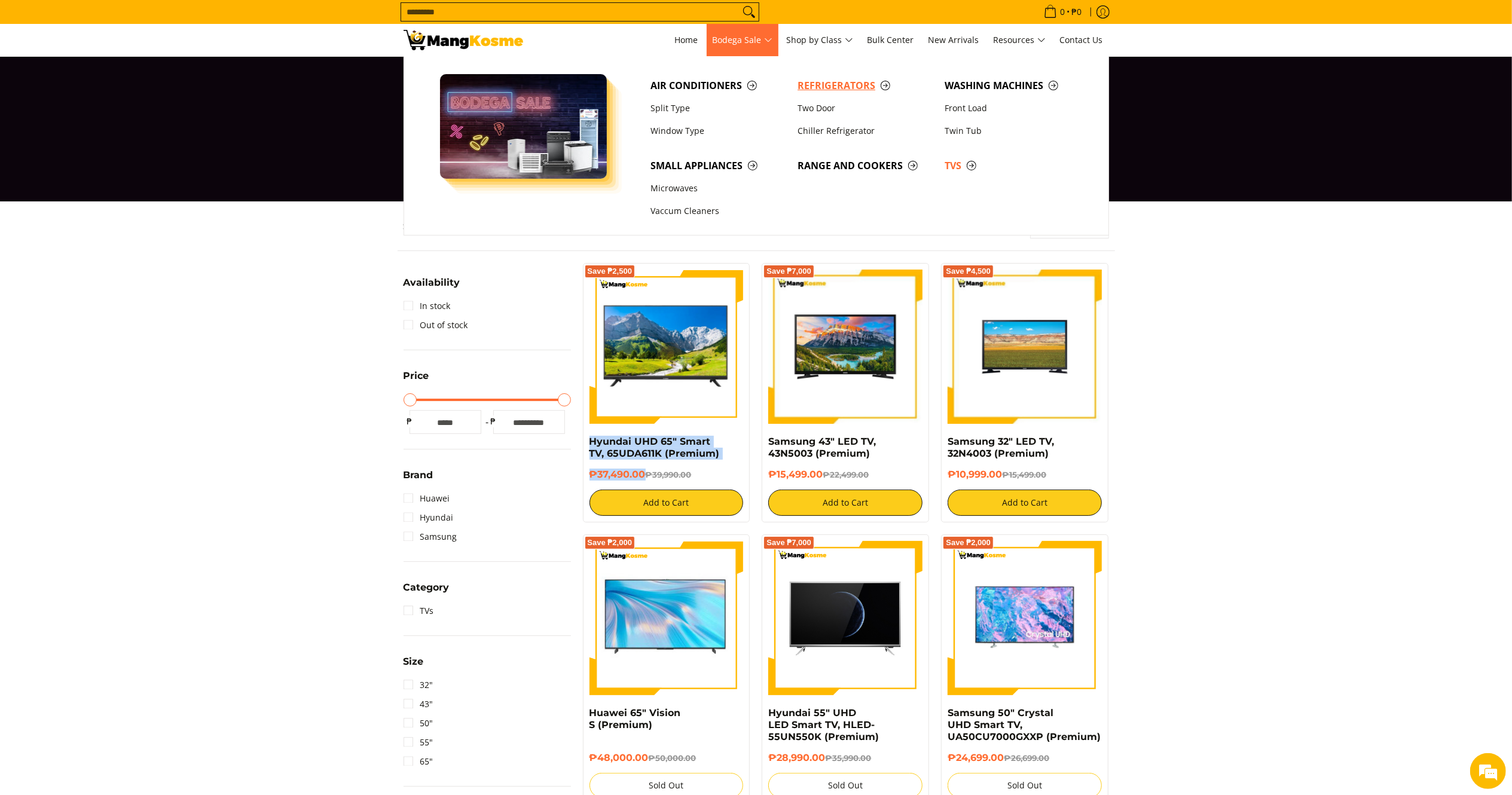
click at [817, 78] on span "Refrigerators" at bounding box center [865, 86] width 135 height 15
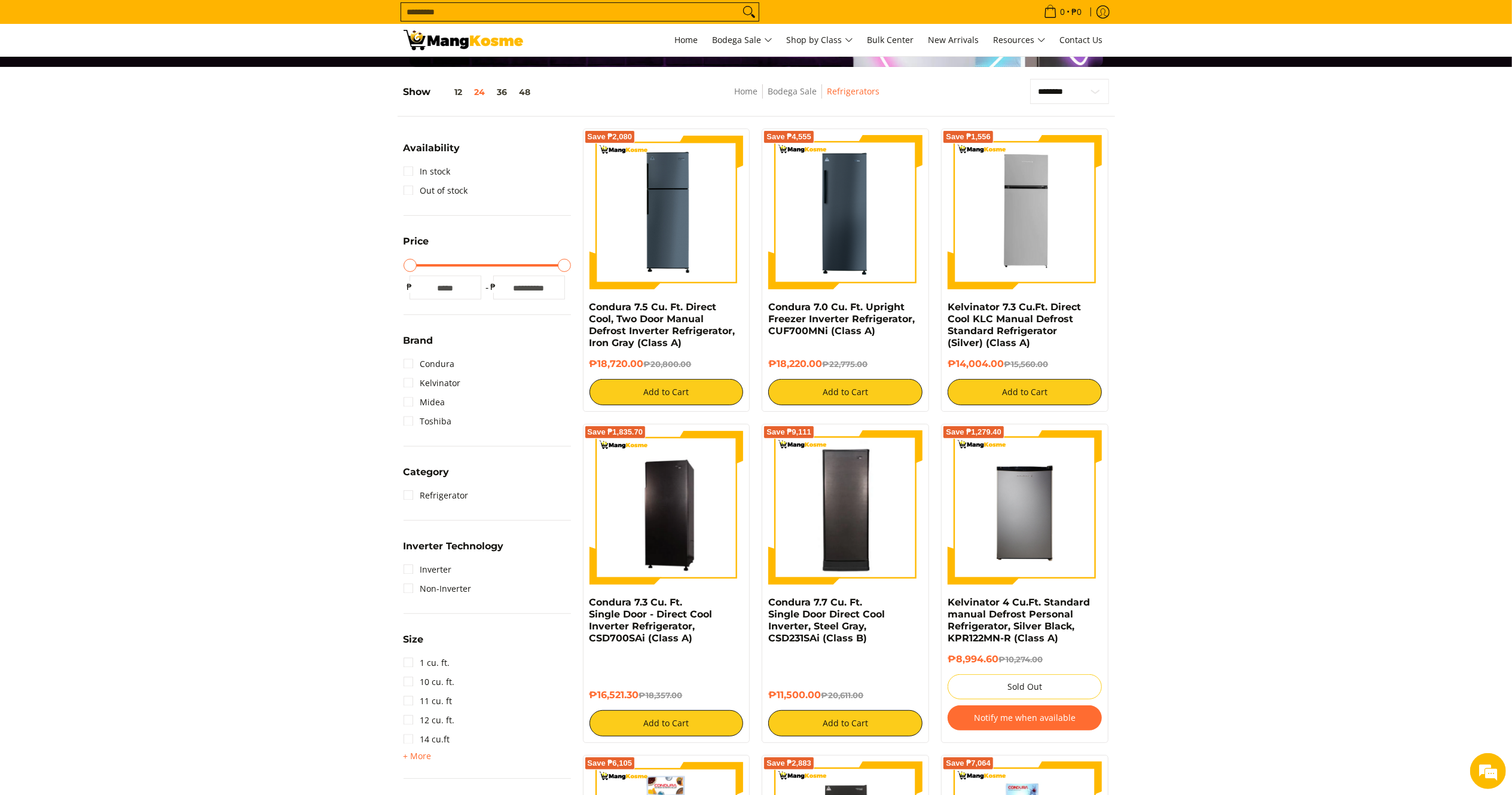
scroll to position [142, 0]
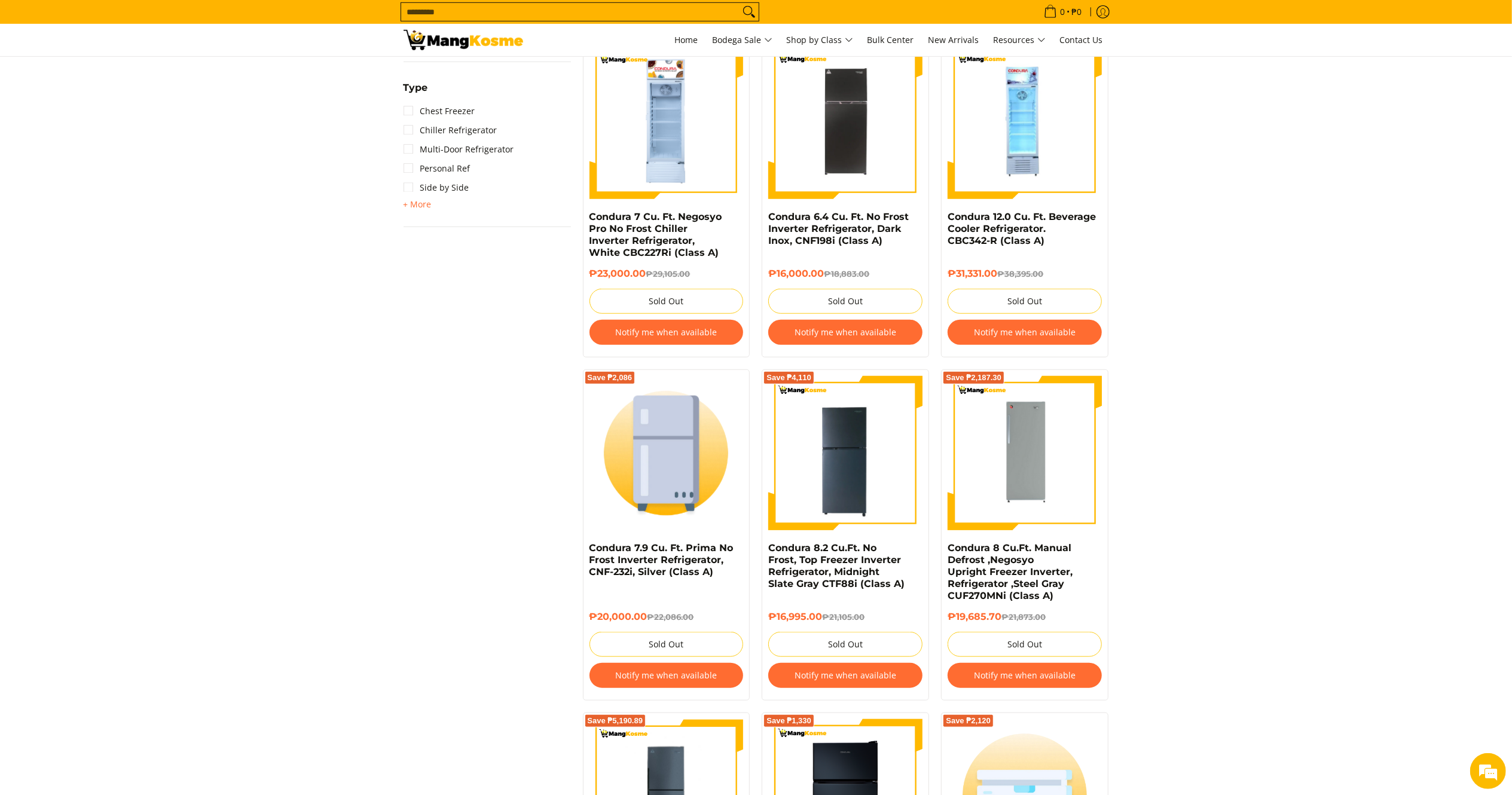
scroll to position [0, 0]
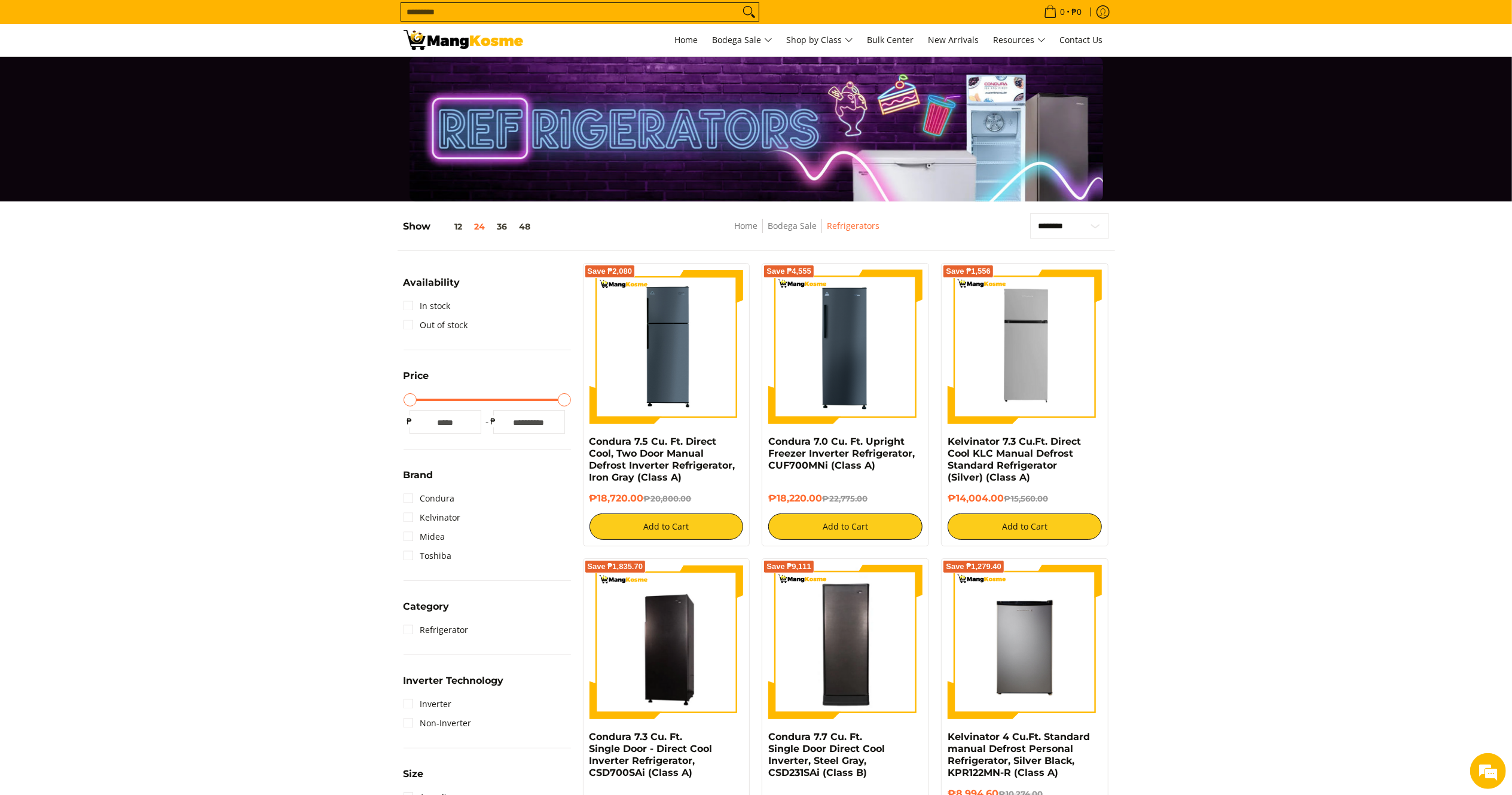
click at [560, 14] on input "Search..." at bounding box center [570, 12] width 338 height 18
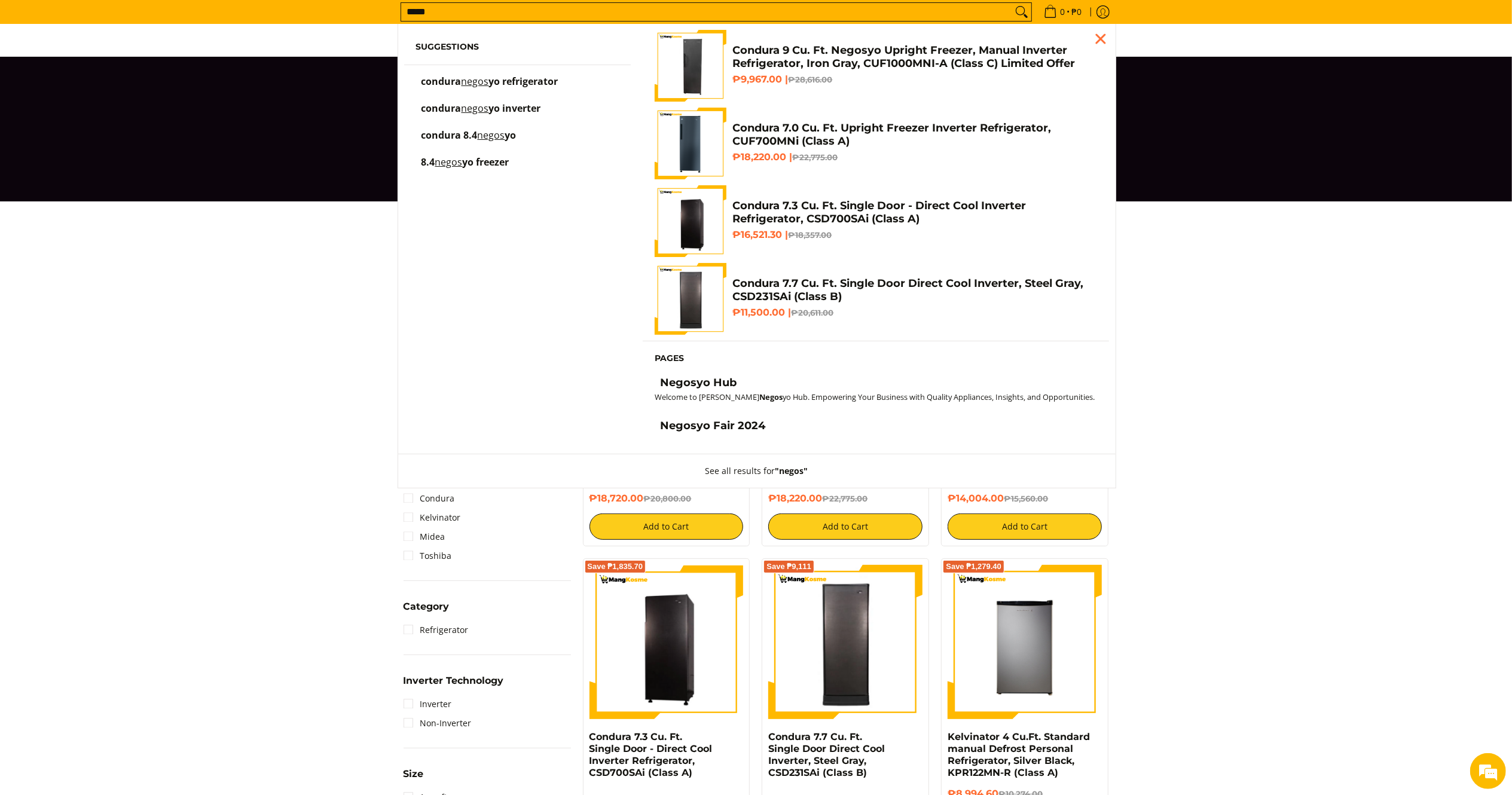
type input "*****"
click at [518, 73] on span "Suggestions condura negos yo refrigerator condura negos yo inverter condura 8.4…" at bounding box center [518, 107] width 239 height 154
click at [535, 82] on span "yo refrigerator" at bounding box center [524, 82] width 69 height 14
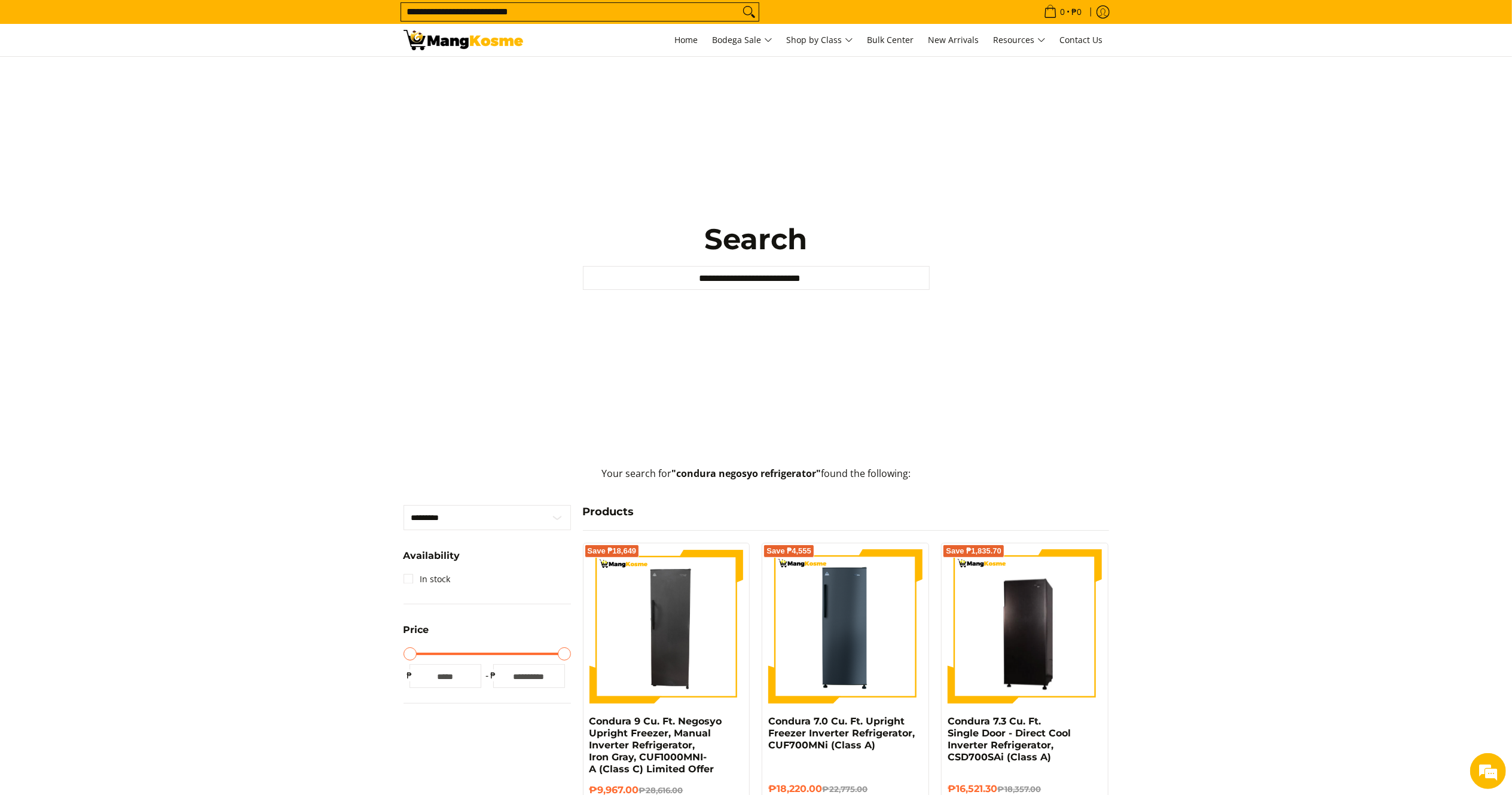
click at [593, 9] on input "**********" at bounding box center [570, 12] width 338 height 18
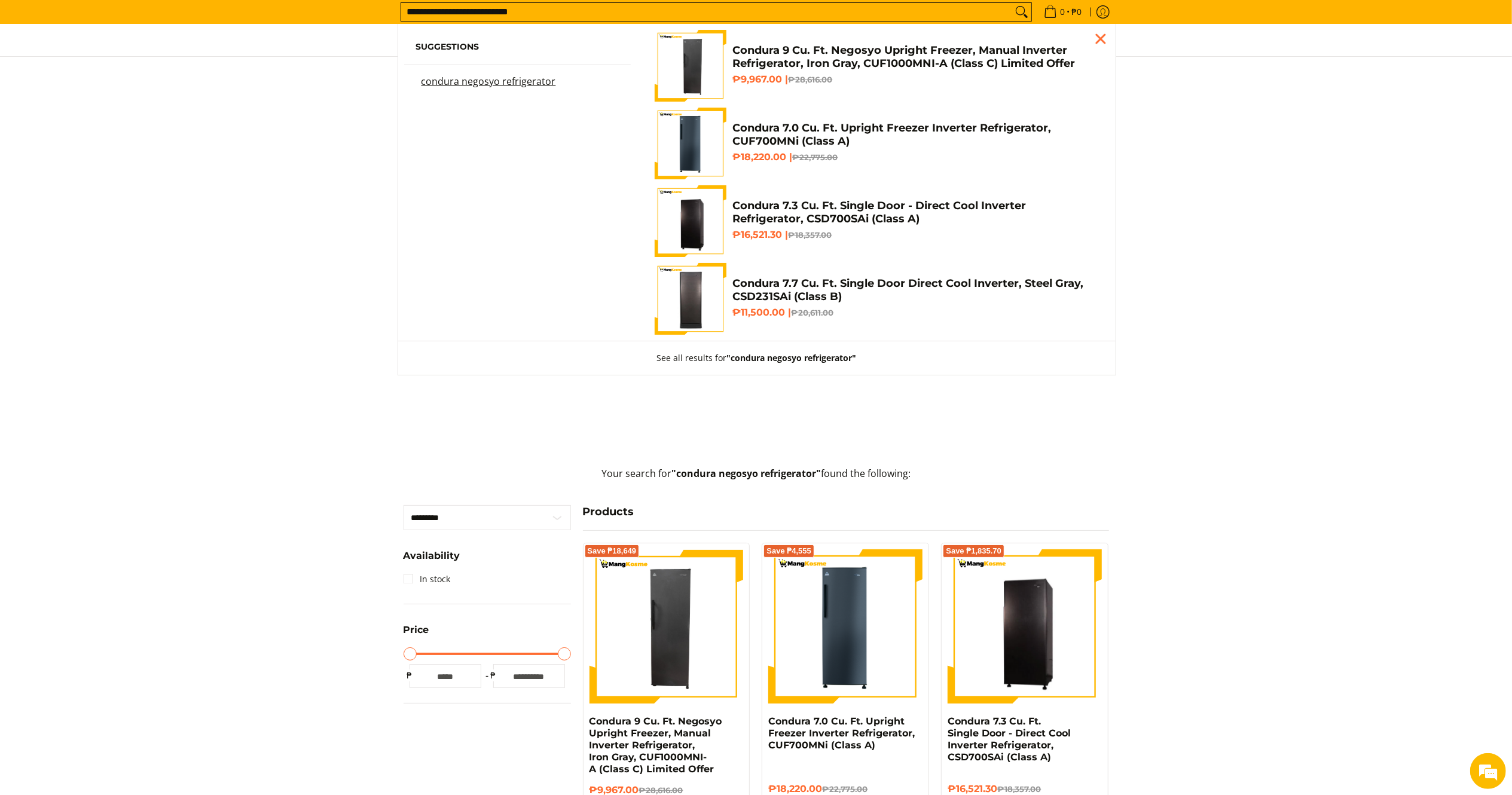
click at [530, 78] on mark "condura negosyo refrigerator" at bounding box center [488, 82] width 134 height 14
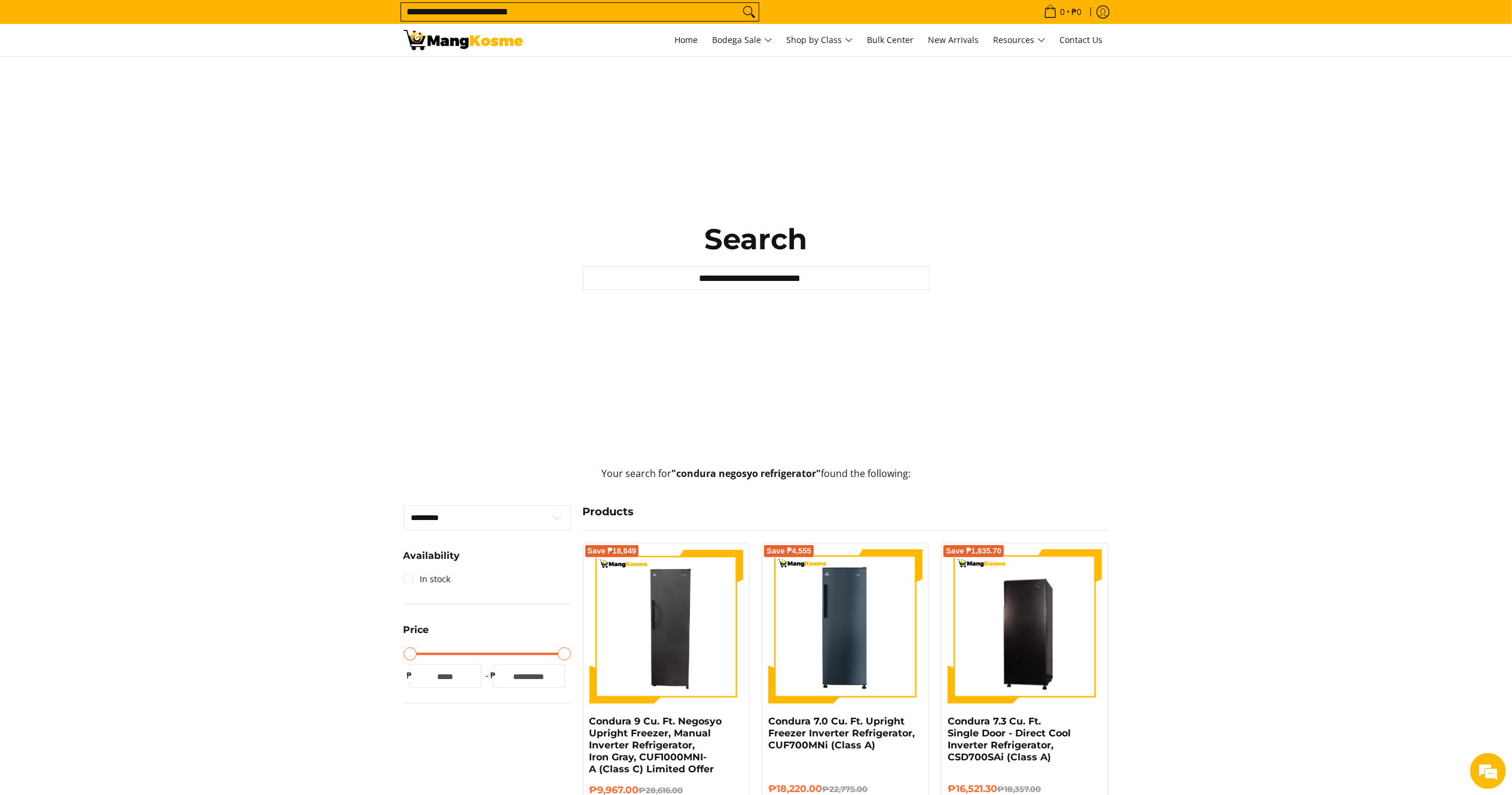
drag, startPoint x: 725, startPoint y: 14, endPoint x: 718, endPoint y: 12, distance: 7.3
click at [722, 14] on input "**********" at bounding box center [570, 12] width 338 height 18
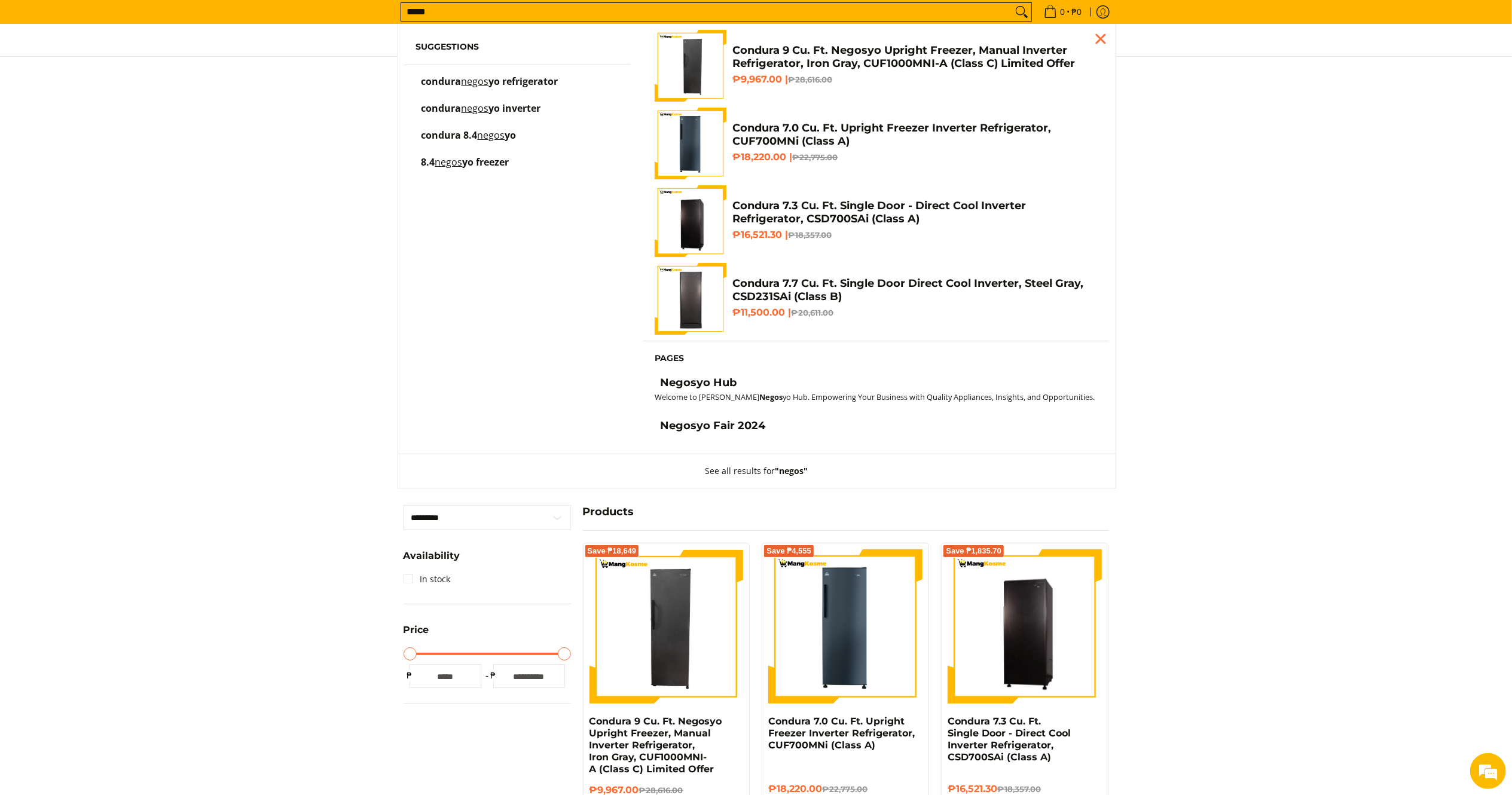
type input "*****"
click at [1099, 35] on div "Close pop up" at bounding box center [1100, 39] width 18 height 18
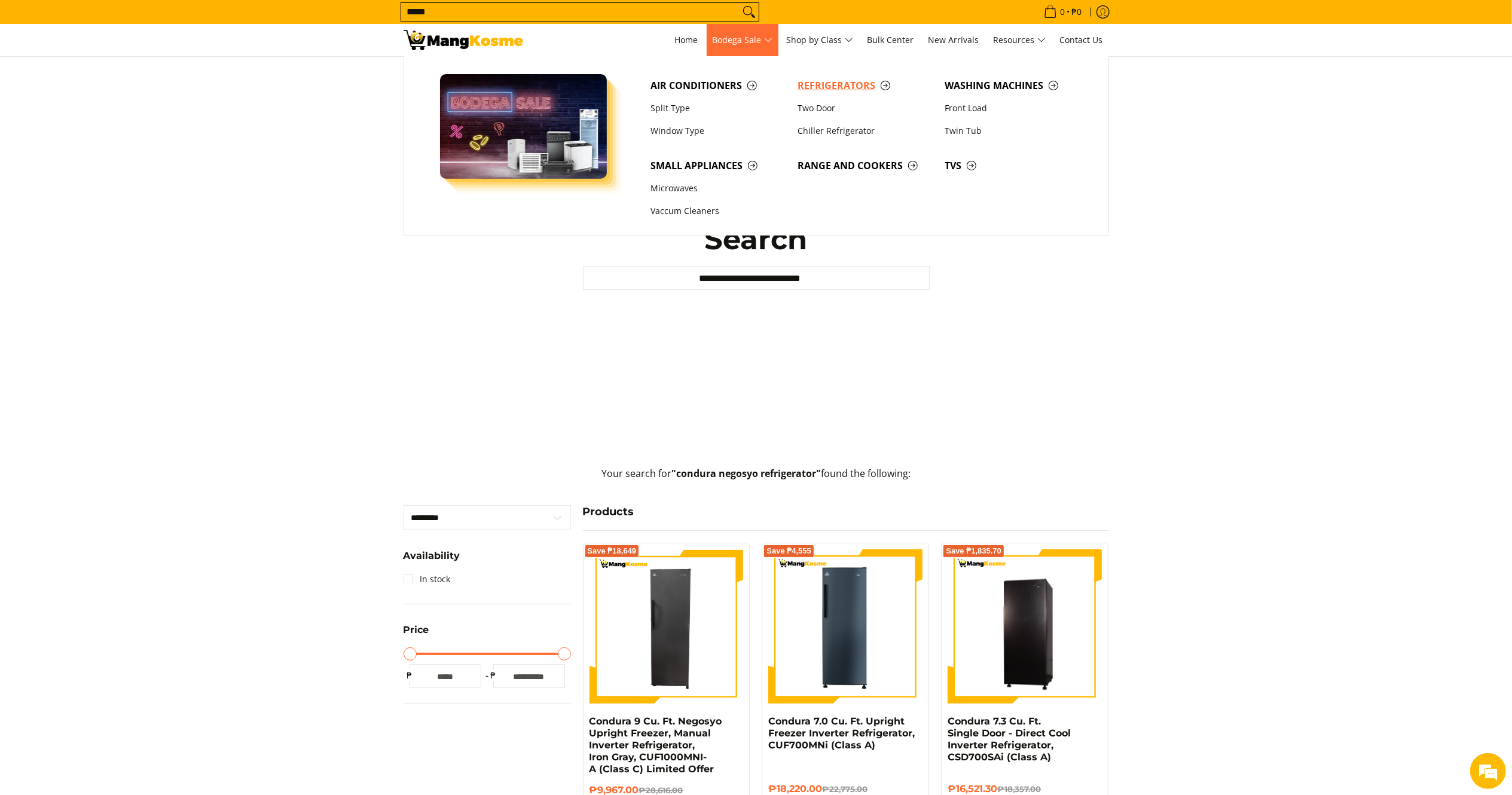
click at [818, 84] on span "Refrigerators" at bounding box center [865, 86] width 135 height 15
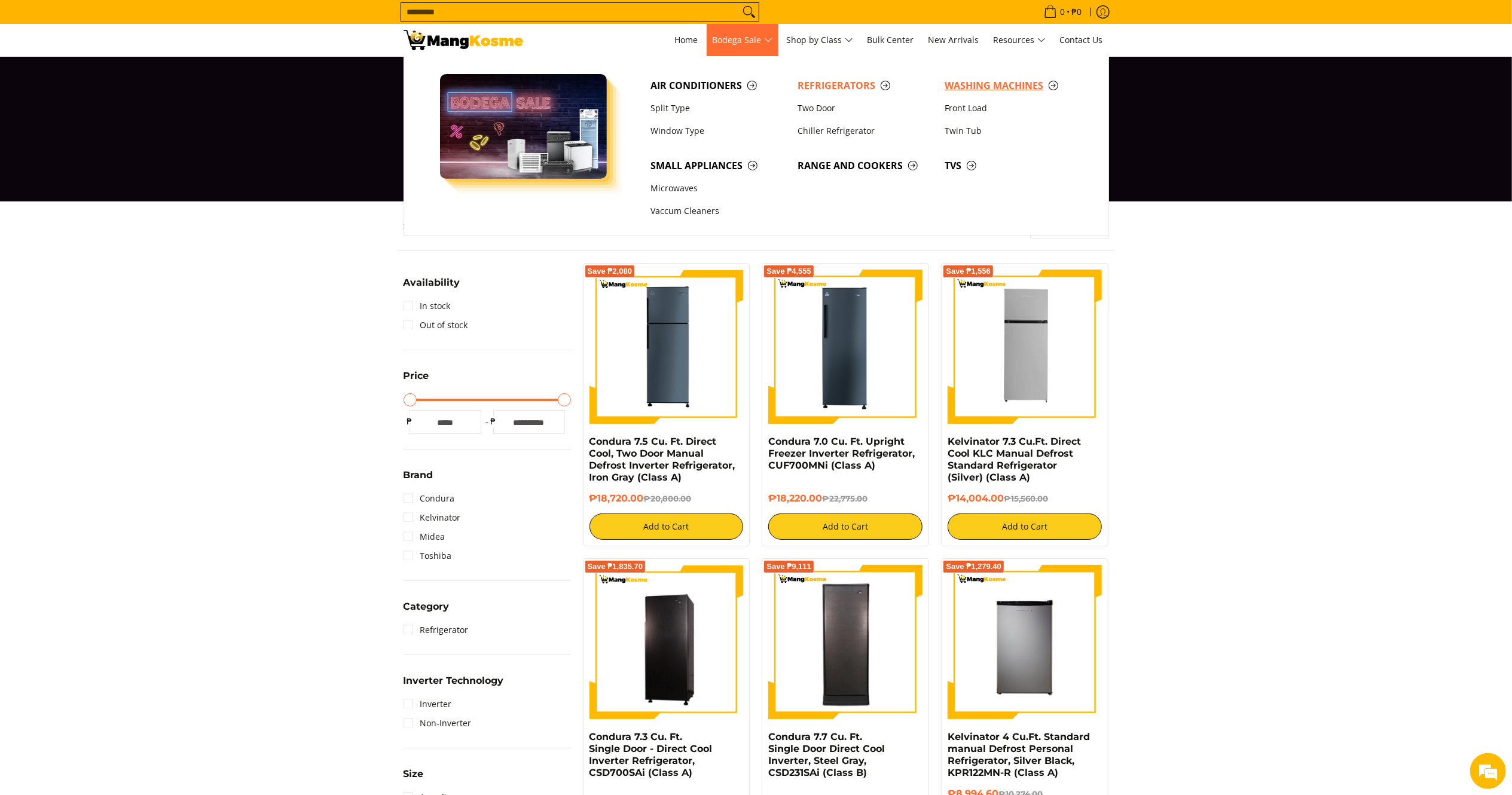
click at [970, 86] on span "Washing Machines" at bounding box center [1012, 86] width 135 height 15
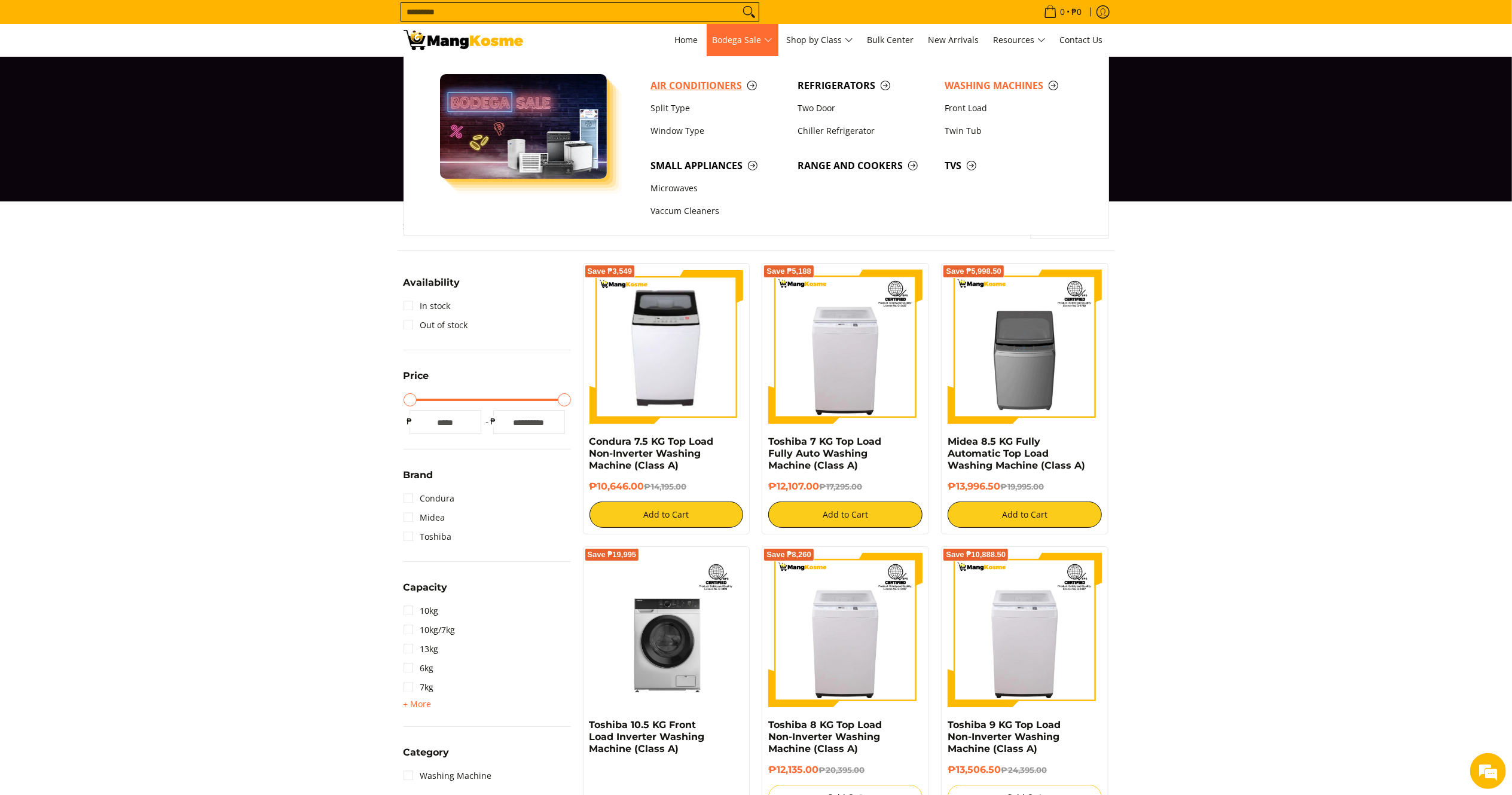
click at [700, 91] on span "Air Conditioners" at bounding box center [718, 86] width 135 height 15
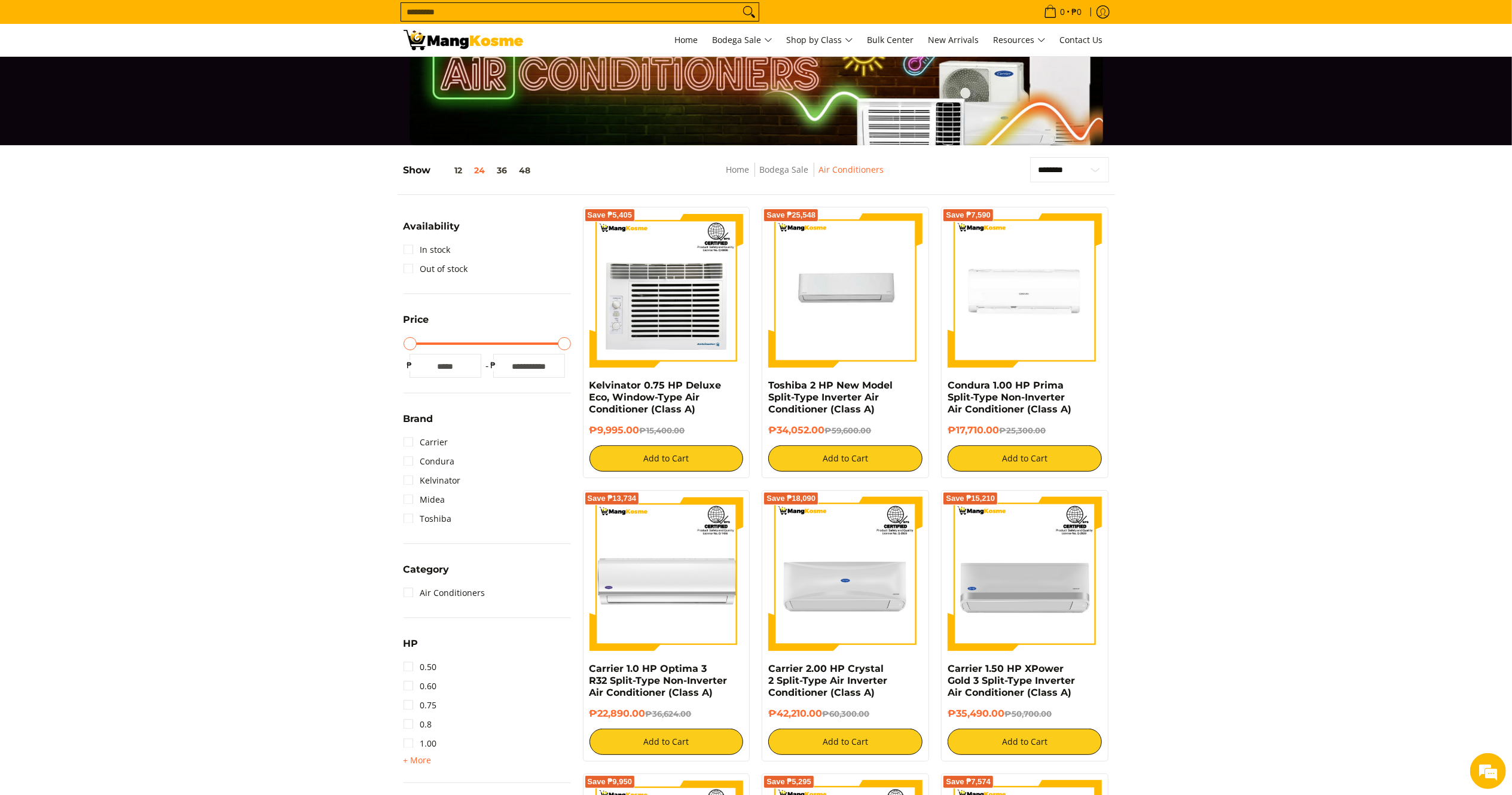
scroll to position [69, 0]
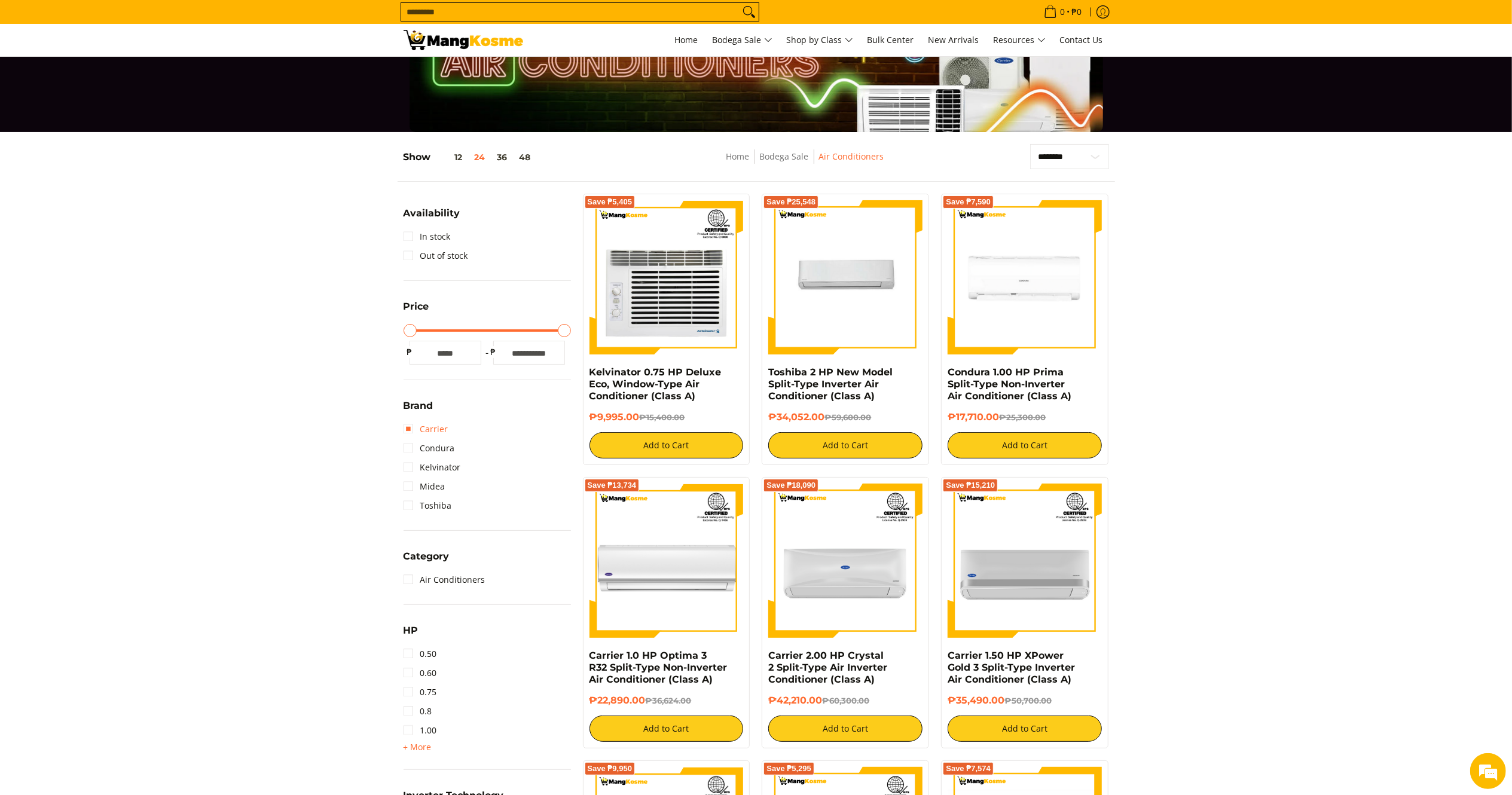
click at [437, 422] on link "Carrier" at bounding box center [426, 430] width 45 height 20
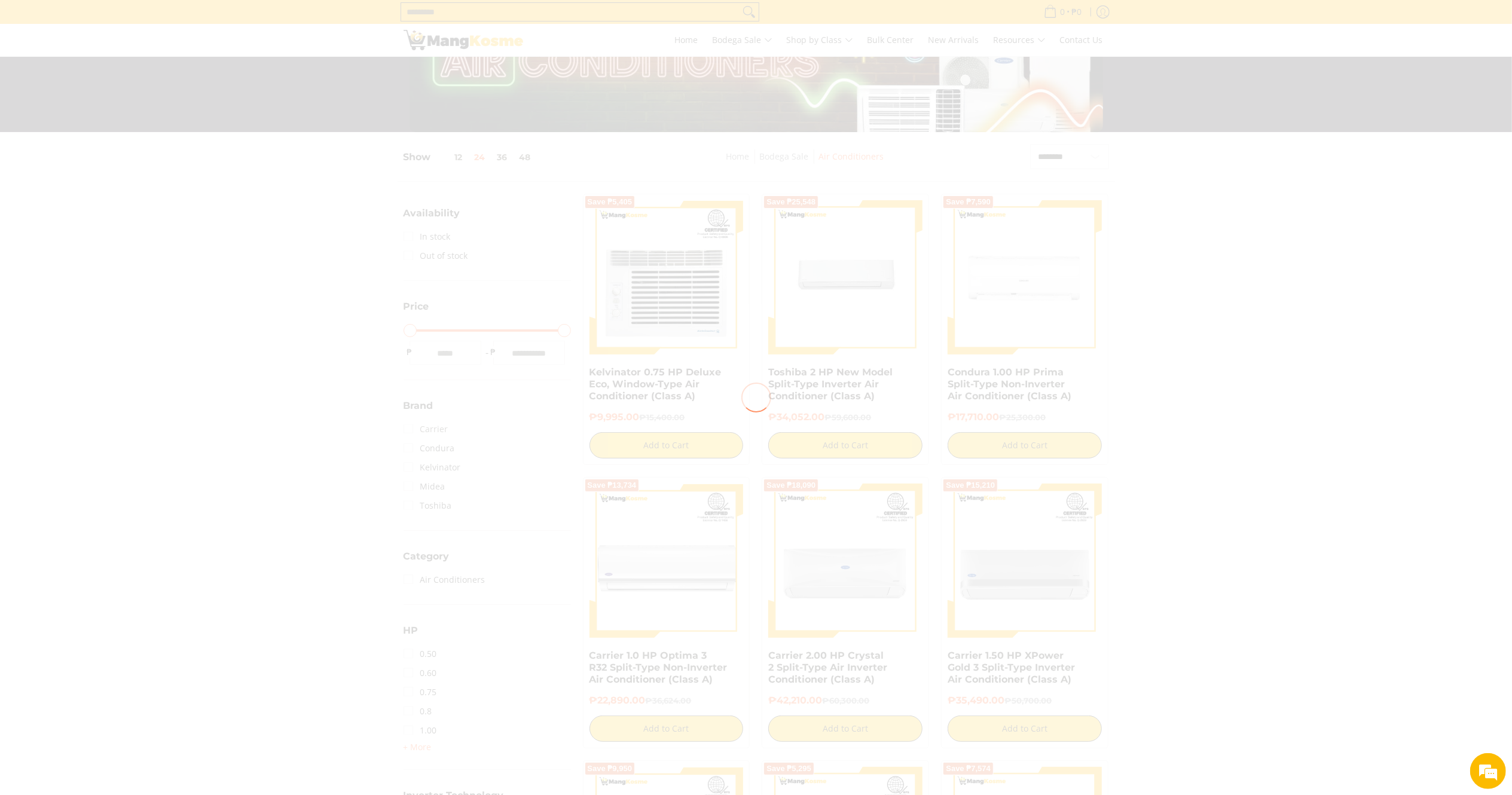
scroll to position [0, 0]
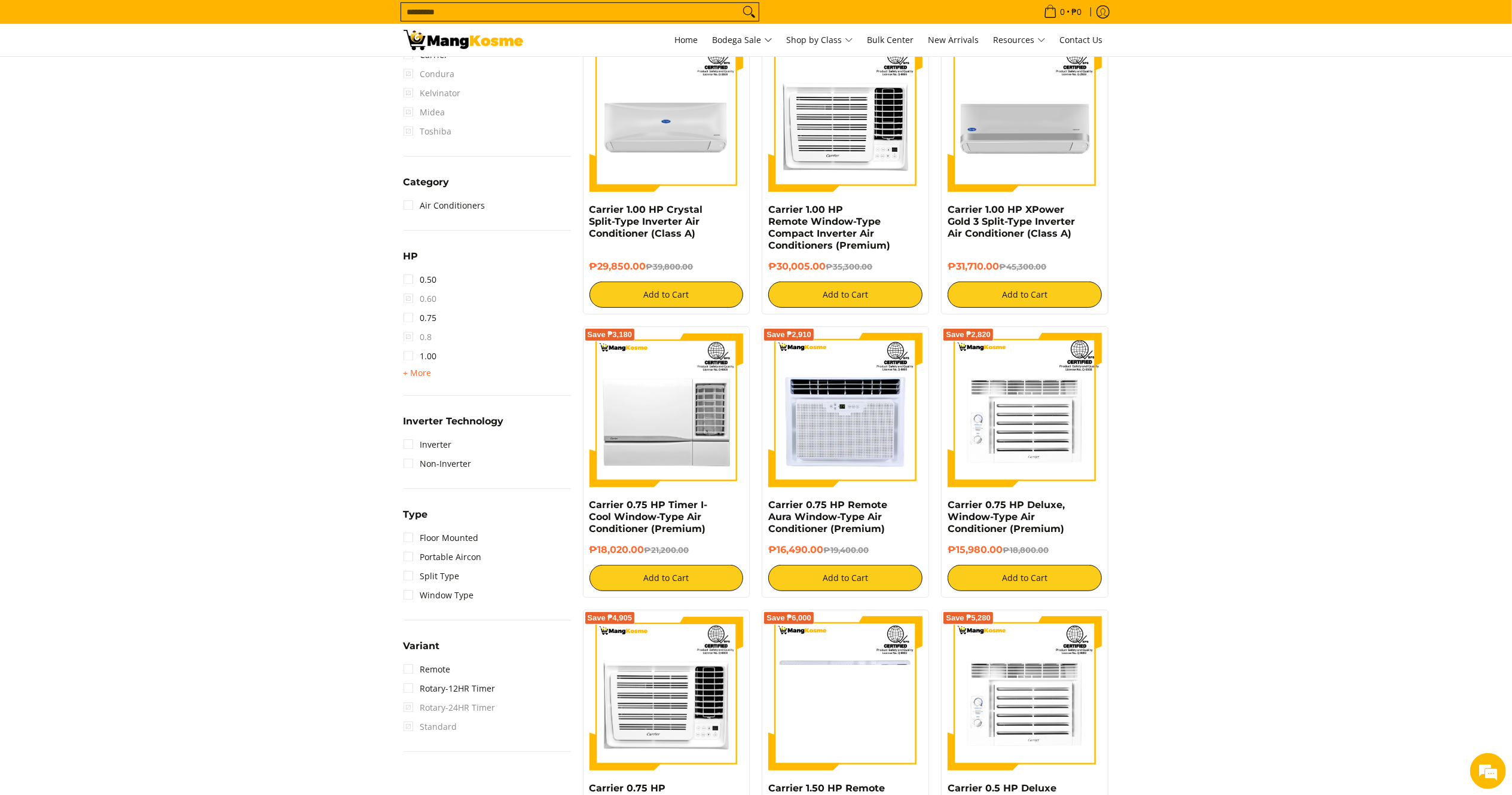
scroll to position [658, 0]
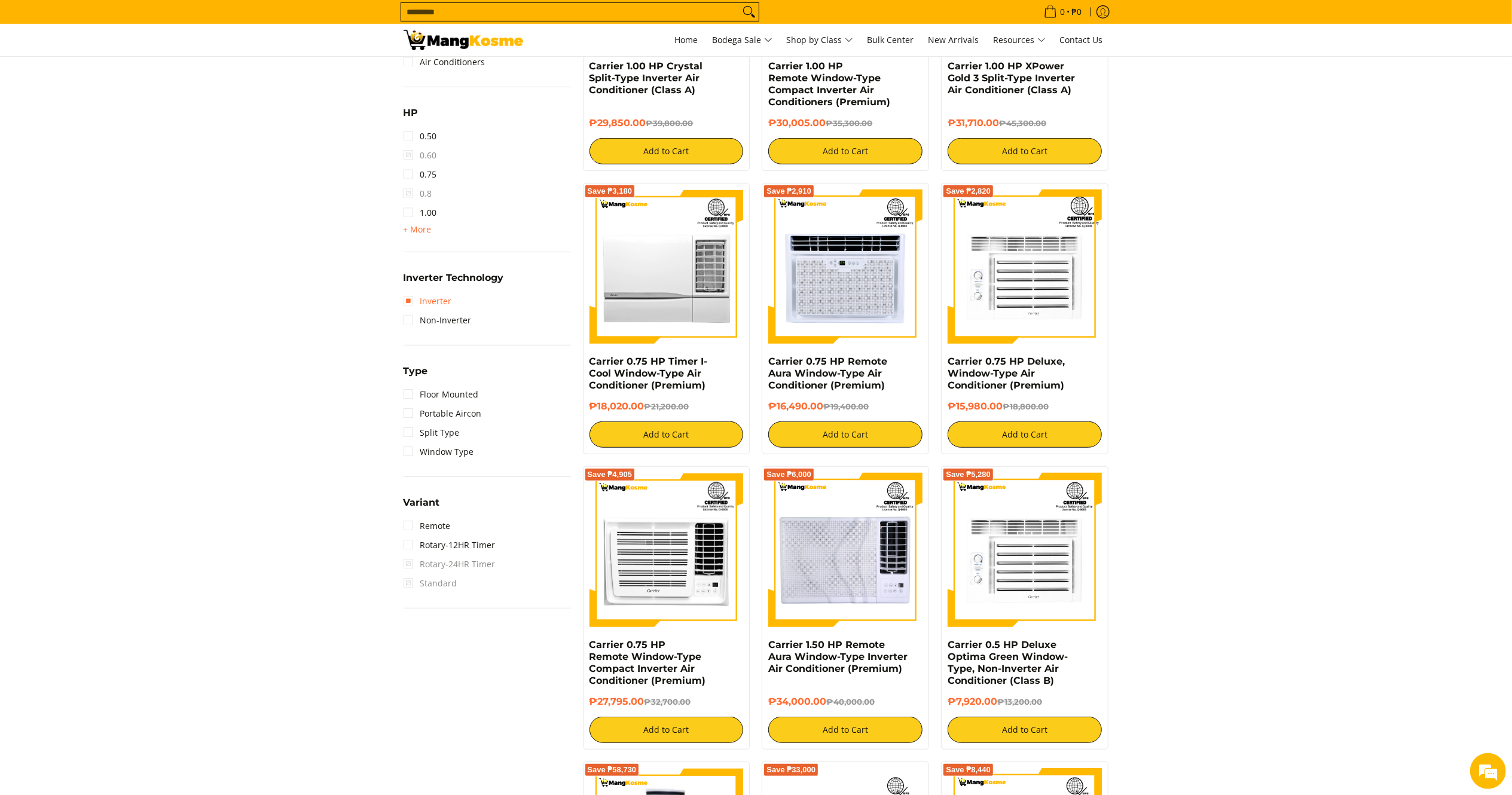
click at [440, 300] on link "Inverter" at bounding box center [428, 302] width 49 height 20
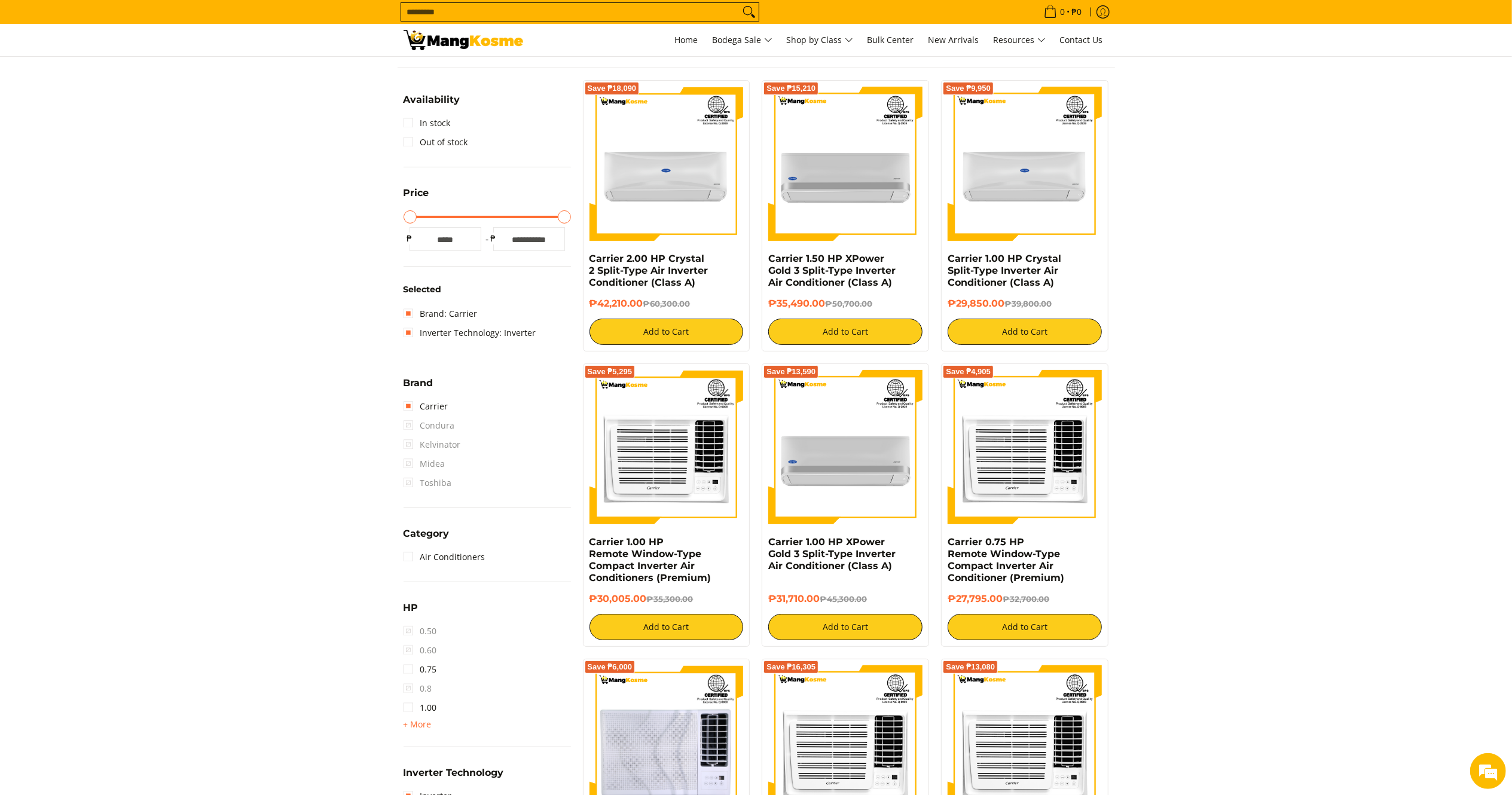
scroll to position [156, 0]
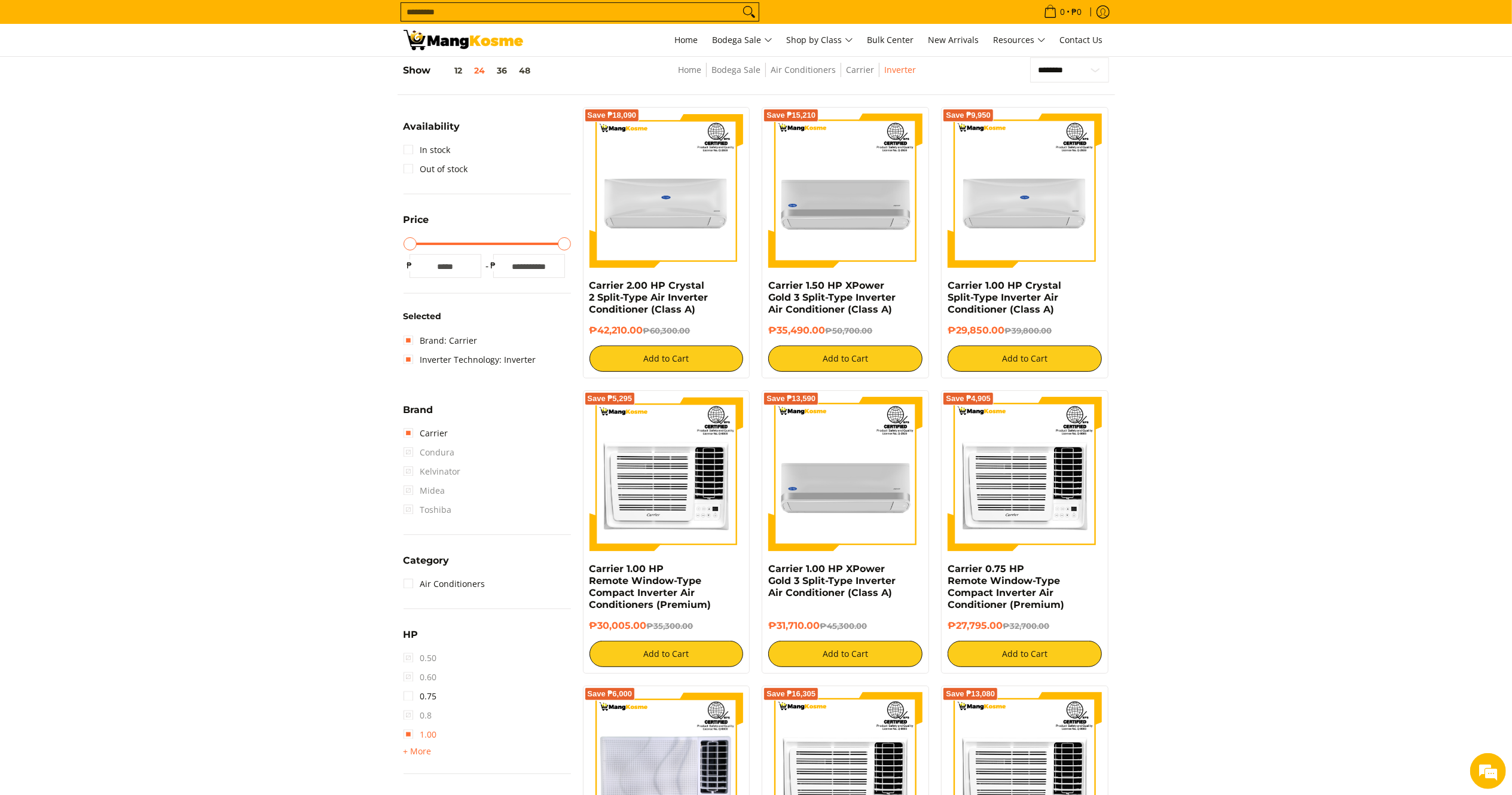
click at [412, 736] on link "1.00" at bounding box center [420, 735] width 34 height 20
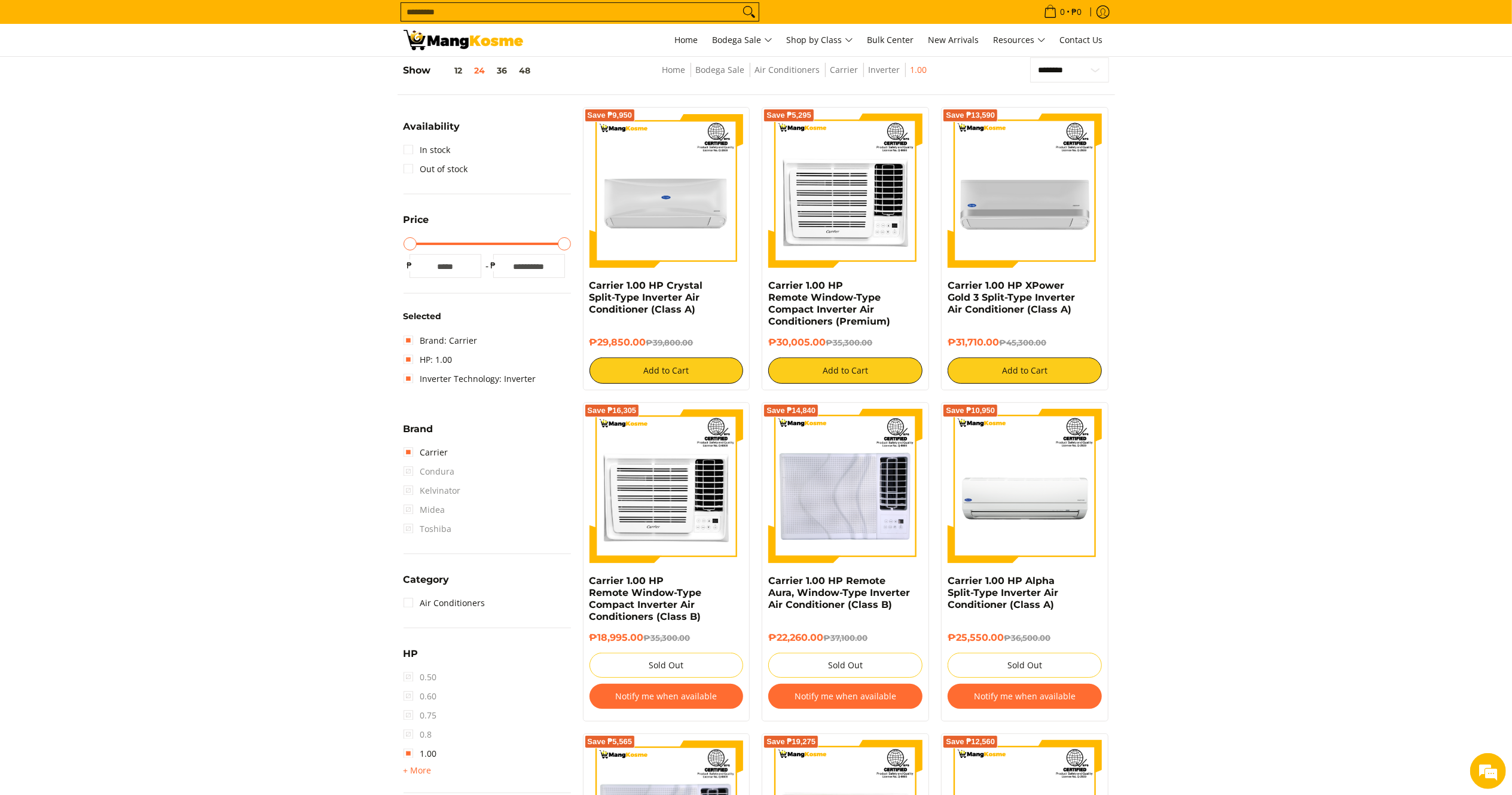
drag, startPoint x: 650, startPoint y: 341, endPoint x: 585, endPoint y: 289, distance: 83.2
click at [585, 289] on div "Save ₱9,950 Carrier 1.00 HP Crystal Split-Type Inverter Air Conditioner (Class …" at bounding box center [666, 249] width 167 height 284
copy div "Carrier 1.00 HP Crystal Split-Type Inverter Air Conditioner (Class A) ₱29,850.00"
drag, startPoint x: 826, startPoint y: 342, endPoint x: 764, endPoint y: 281, distance: 87.0
click at [764, 284] on div "Save ₱5,295 Carrier 1.00 HP Remote Window-Type Compact Inverter Air Conditioner…" at bounding box center [844, 249] width 167 height 284
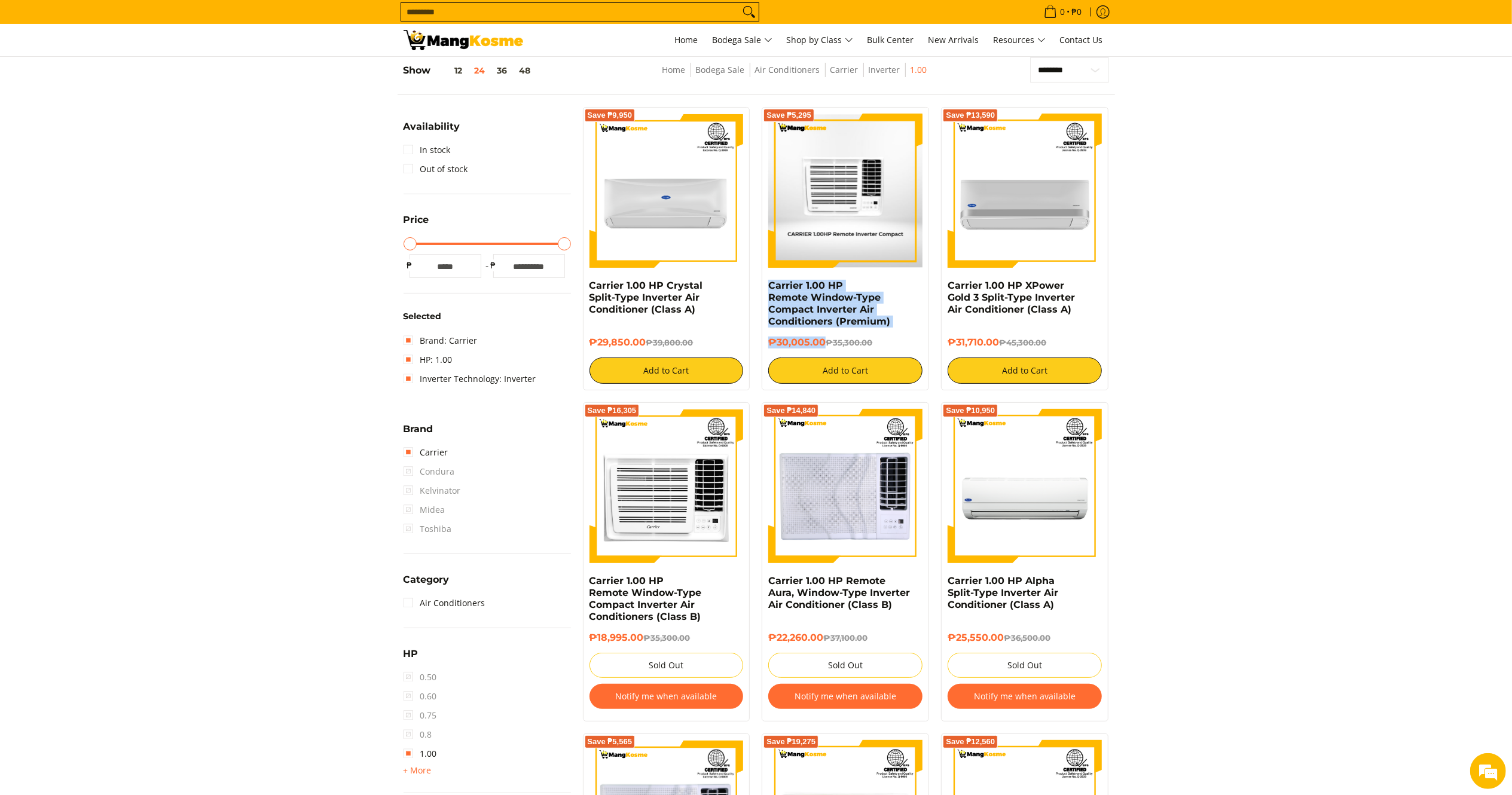
copy div "Carrier 1.00 HP Remote Window-Type Compact Inverter Air Conditioners (Premium) …"
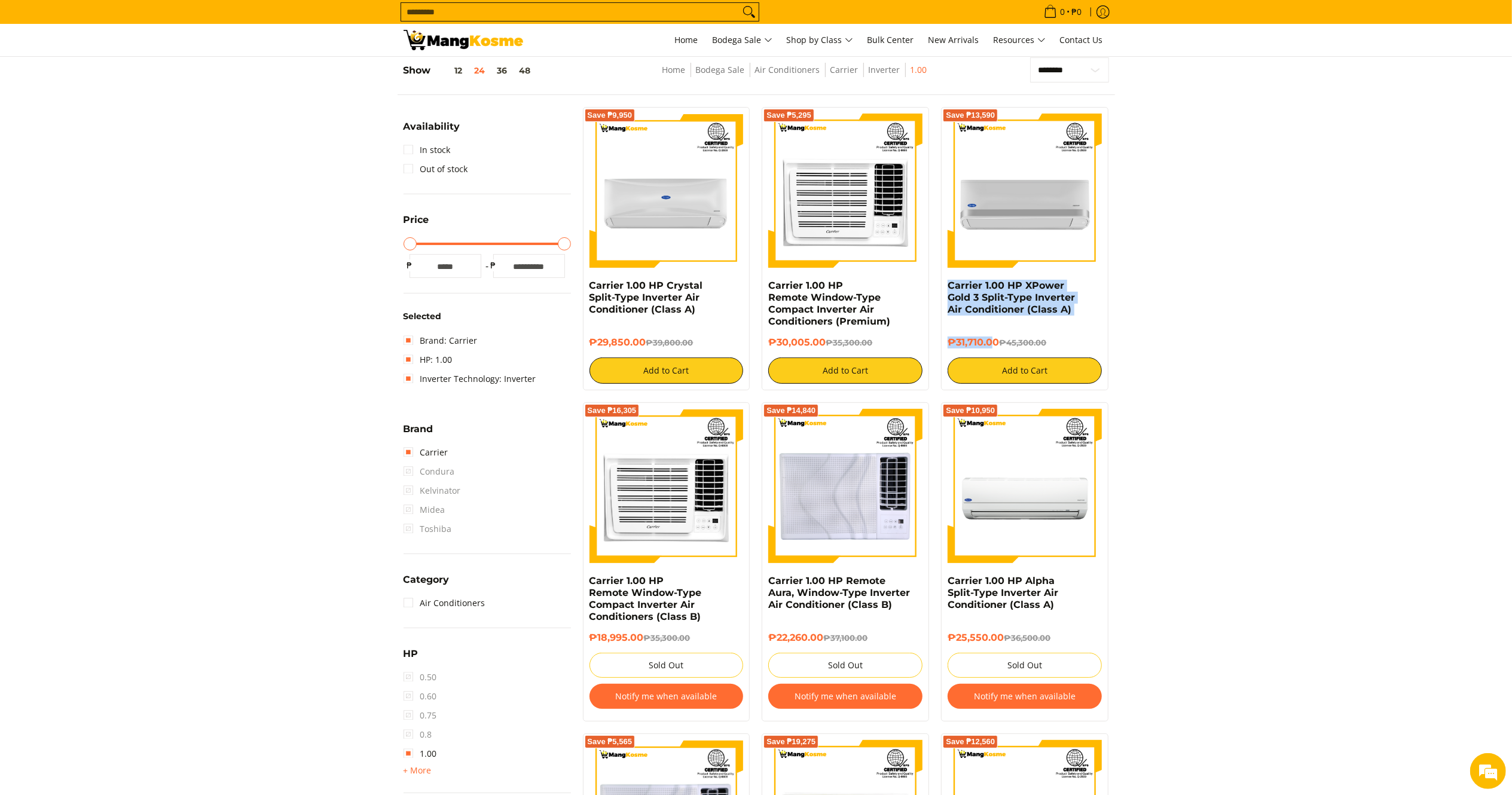
drag, startPoint x: 996, startPoint y: 338, endPoint x: 1062, endPoint y: 322, distance: 67.9
click at [952, 286] on div "Carrier 1.00 HP XPower Gold 3 Split-Type Inverter Air Conditioner (Class A) ₱31…" at bounding box center [1024, 332] width 154 height 104
click at [1230, 353] on section "**********" at bounding box center [756, 709] width 1512 height 1327
drag, startPoint x: 1002, startPoint y: 340, endPoint x: 948, endPoint y: 290, distance: 73.6
click at [948, 290] on div "Carrier 1.00 HP XPower Gold 3 Split-Type Inverter Air Conditioner (Class A) ₱31…" at bounding box center [1024, 332] width 154 height 104
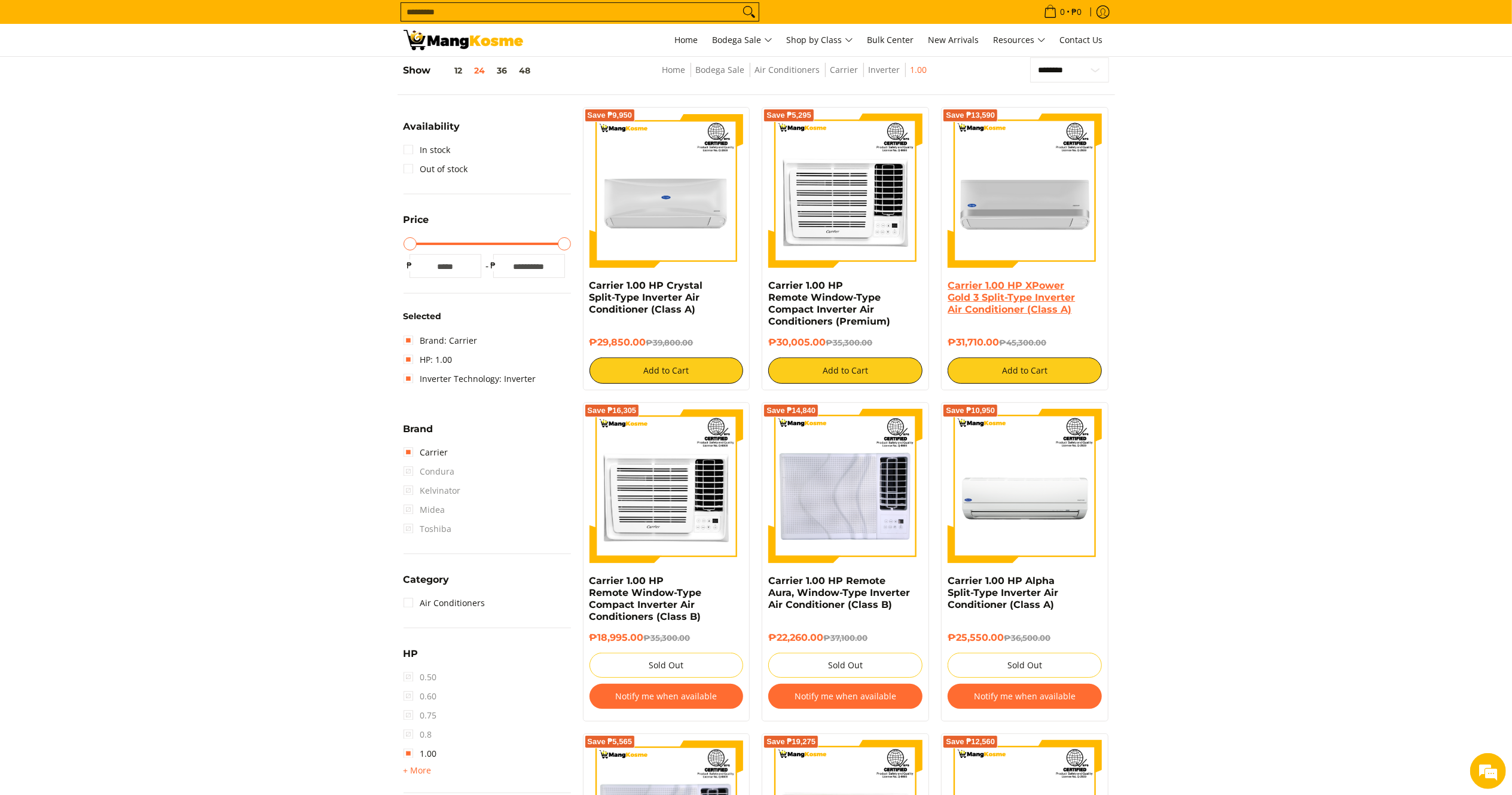
copy div "Carrier 1.00 HP XPower Gold 3 Split-Type Inverter Air Conditioner (Class A) ₱31…"
click at [443, 40] on img at bounding box center [463, 40] width 119 height 20
